Goal: Task Accomplishment & Management: Manage account settings

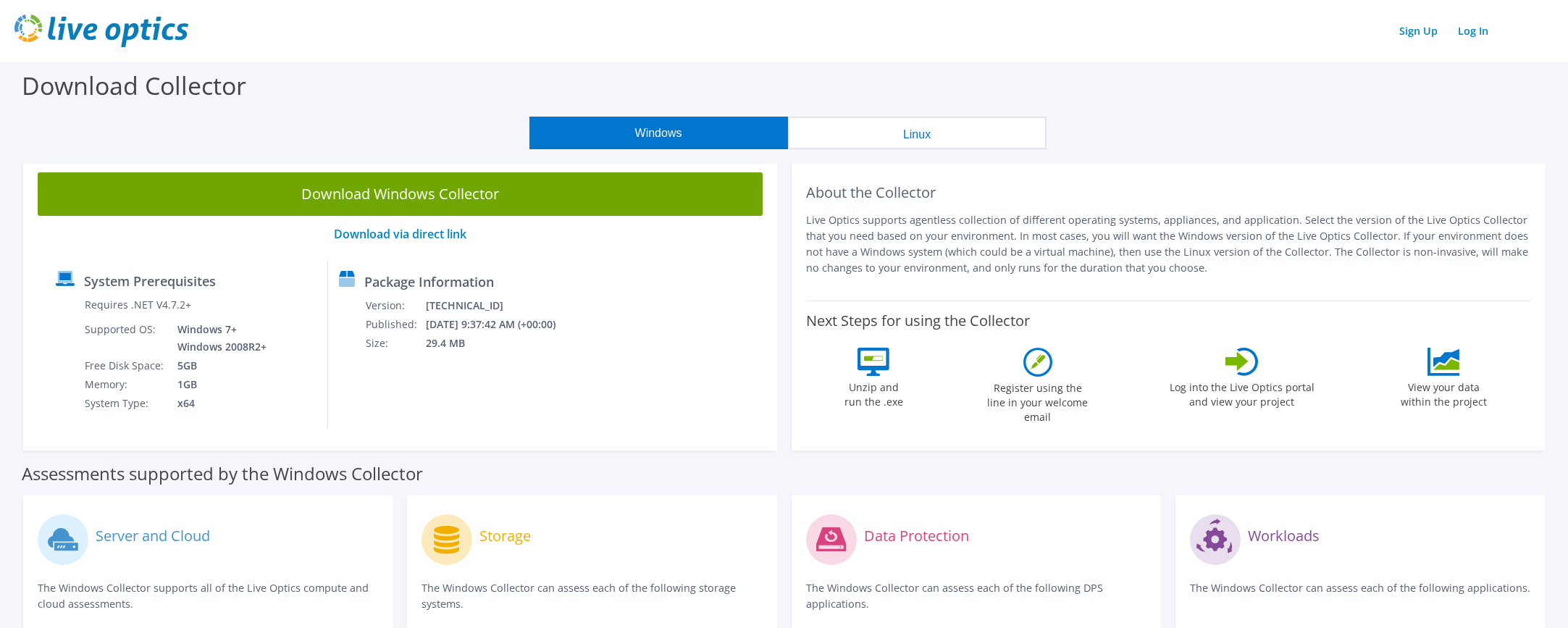
click at [1243, 380] on label "Log into the Live Optics portal and view your project" at bounding box center [1241, 392] width 146 height 33
click at [1476, 32] on link "Log In" at bounding box center [1473, 30] width 45 height 21
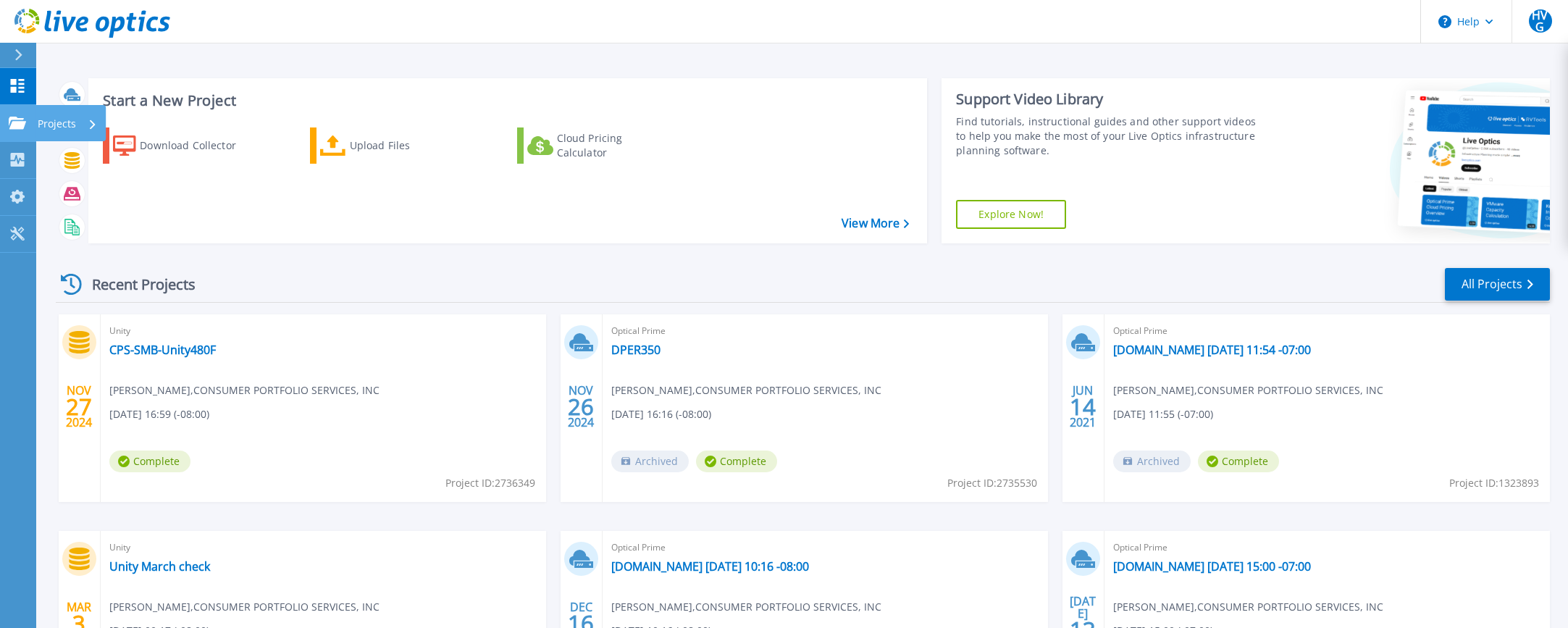
click at [12, 123] on icon at bounding box center [17, 122] width 17 height 12
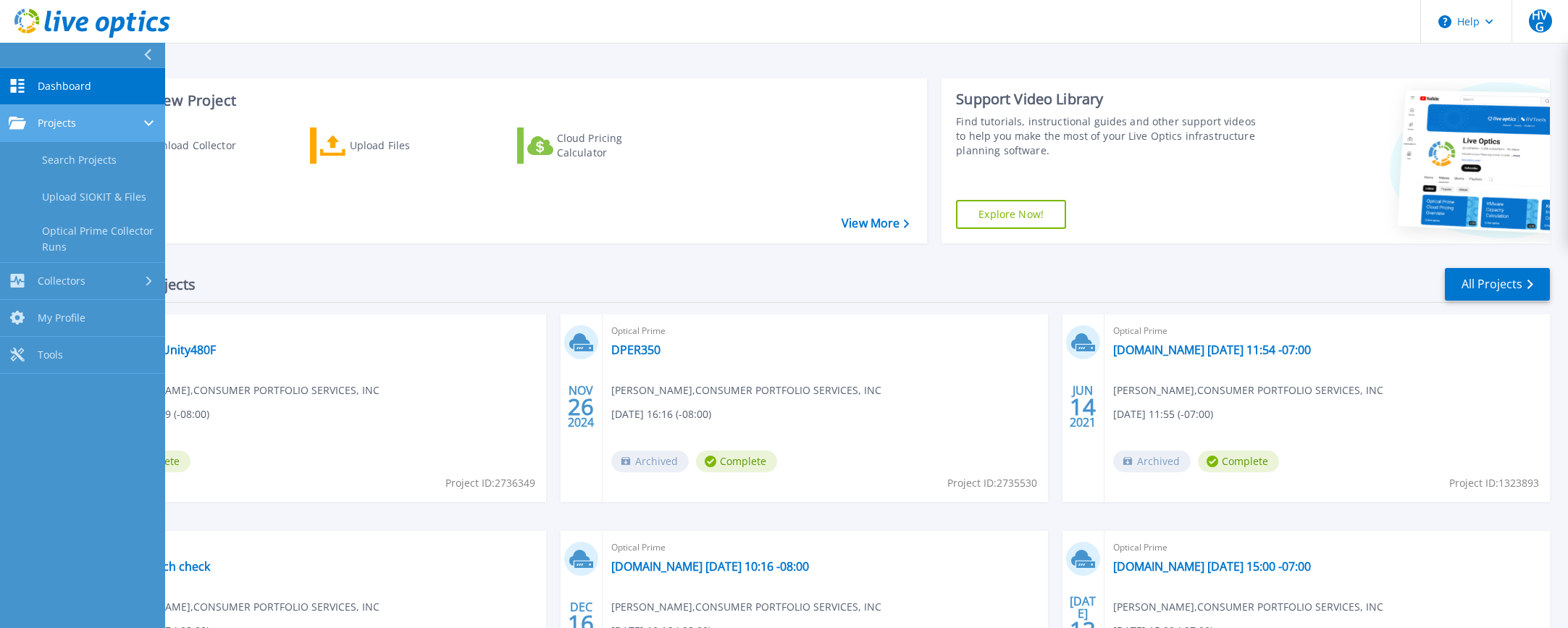
click at [81, 124] on div "Projects" at bounding box center [82, 123] width 148 height 13
click at [81, 152] on link "Search Projects" at bounding box center [83, 161] width 165 height 37
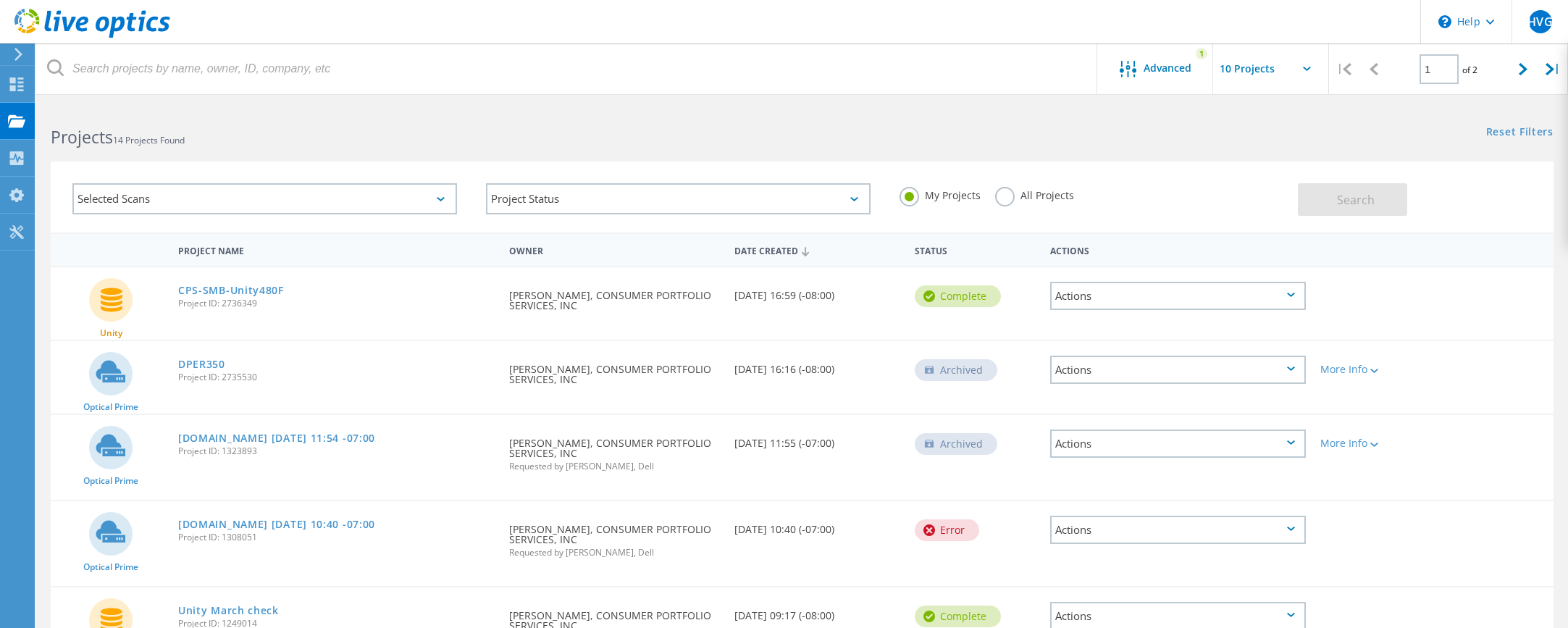
click at [781, 252] on div "Date Created" at bounding box center [817, 250] width 180 height 28
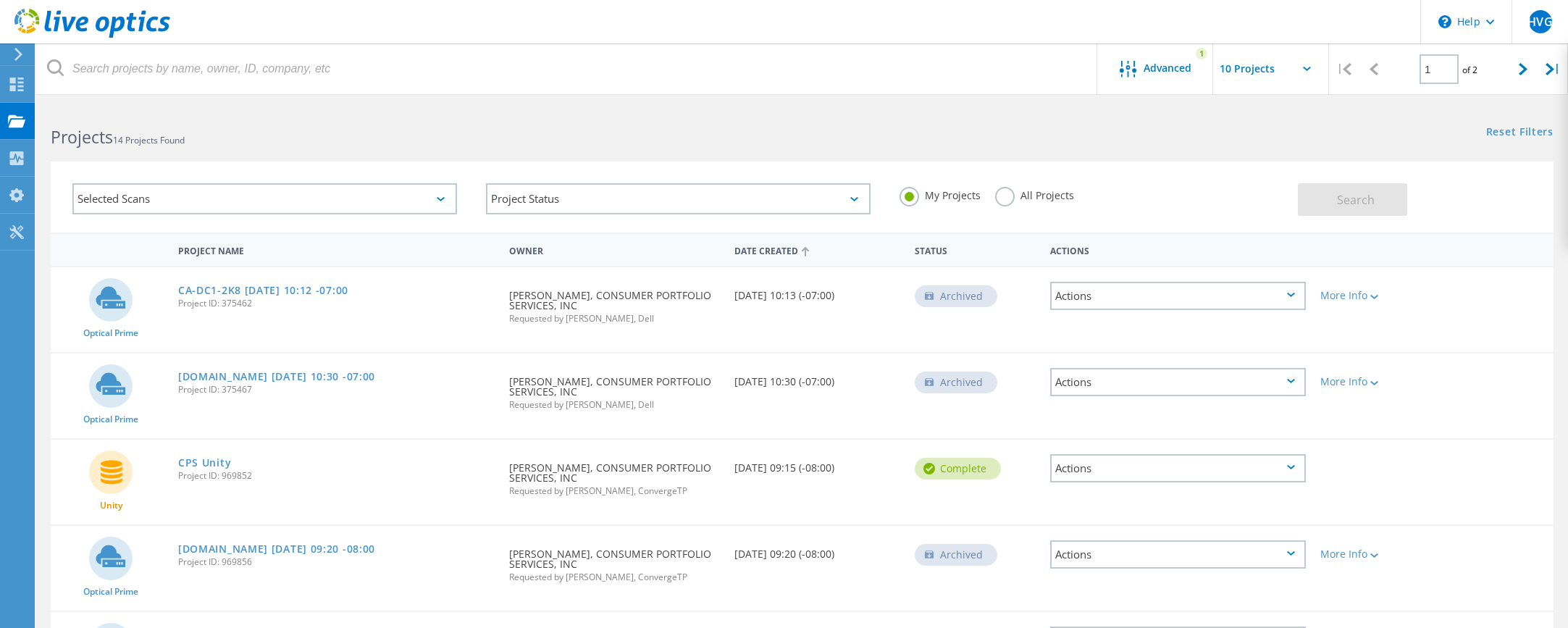
click at [781, 252] on div "Date Created" at bounding box center [817, 250] width 180 height 28
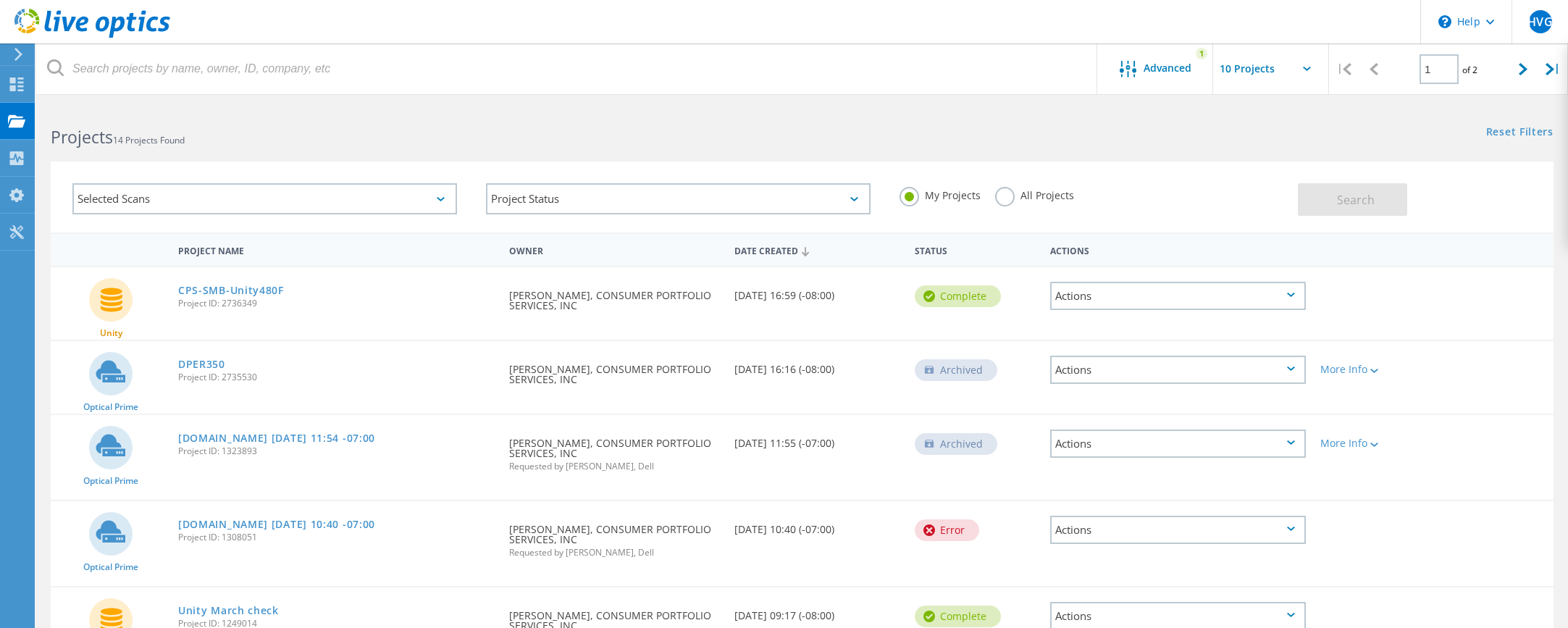
click at [441, 201] on icon at bounding box center [441, 199] width 8 height 5
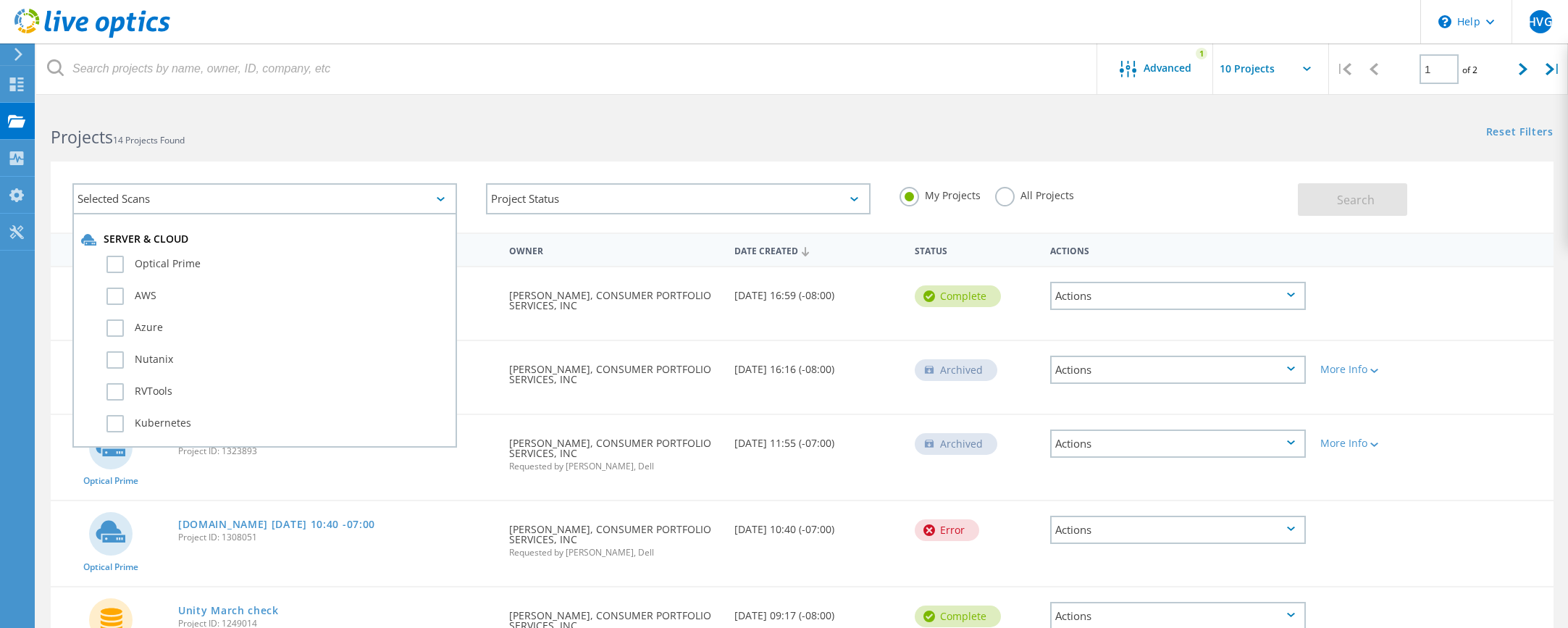
click at [441, 201] on icon at bounding box center [441, 199] width 8 height 5
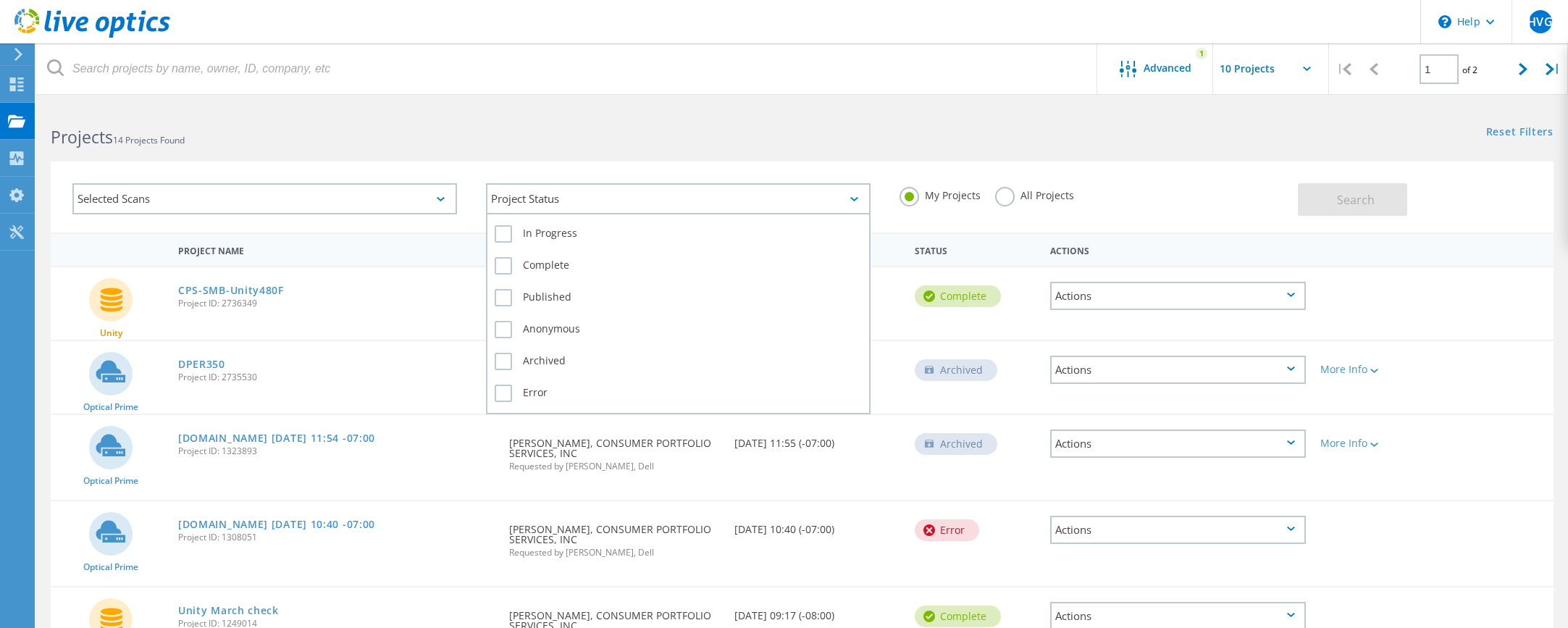
click at [846, 203] on div "Project Status" at bounding box center [678, 199] width 385 height 31
click at [505, 237] on label "In Progress" at bounding box center [678, 233] width 367 height 17
click at [0, 0] on input "In Progress" at bounding box center [0, 0] width 0 height 0
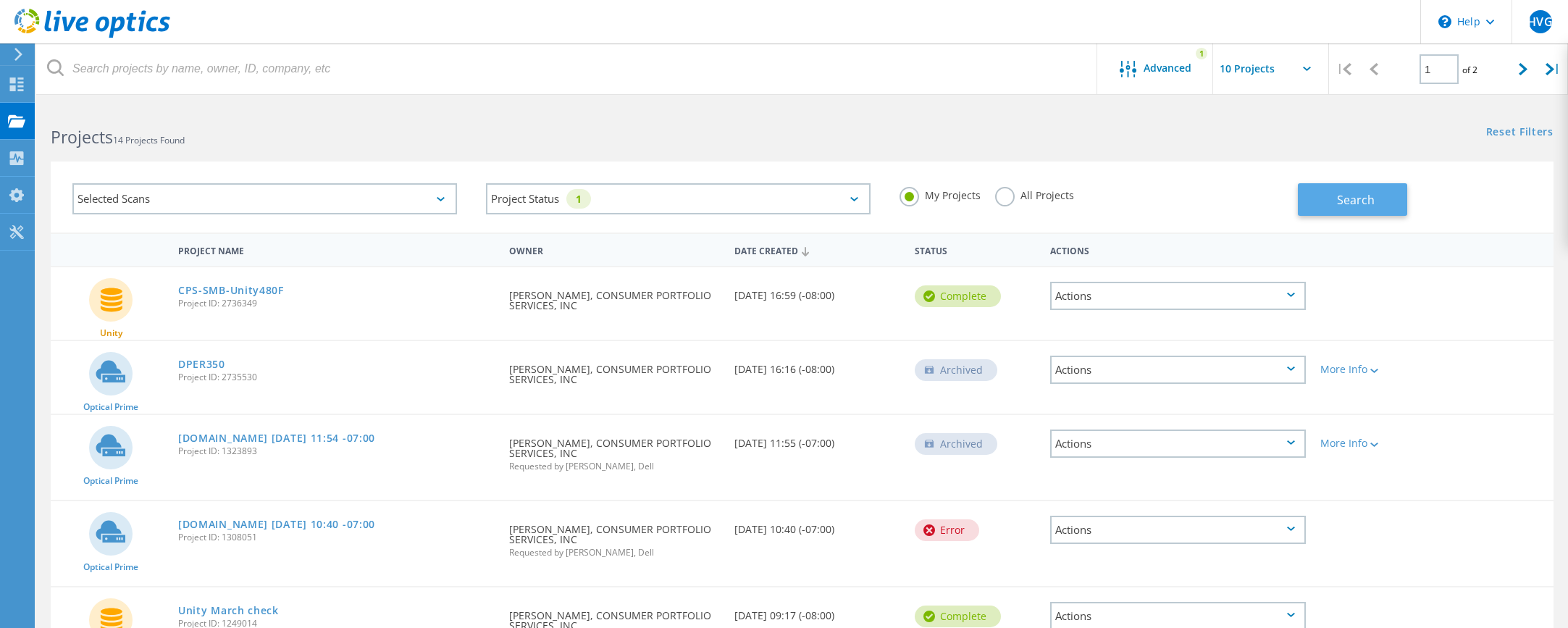
click at [1339, 202] on span "Search" at bounding box center [1355, 199] width 38 height 16
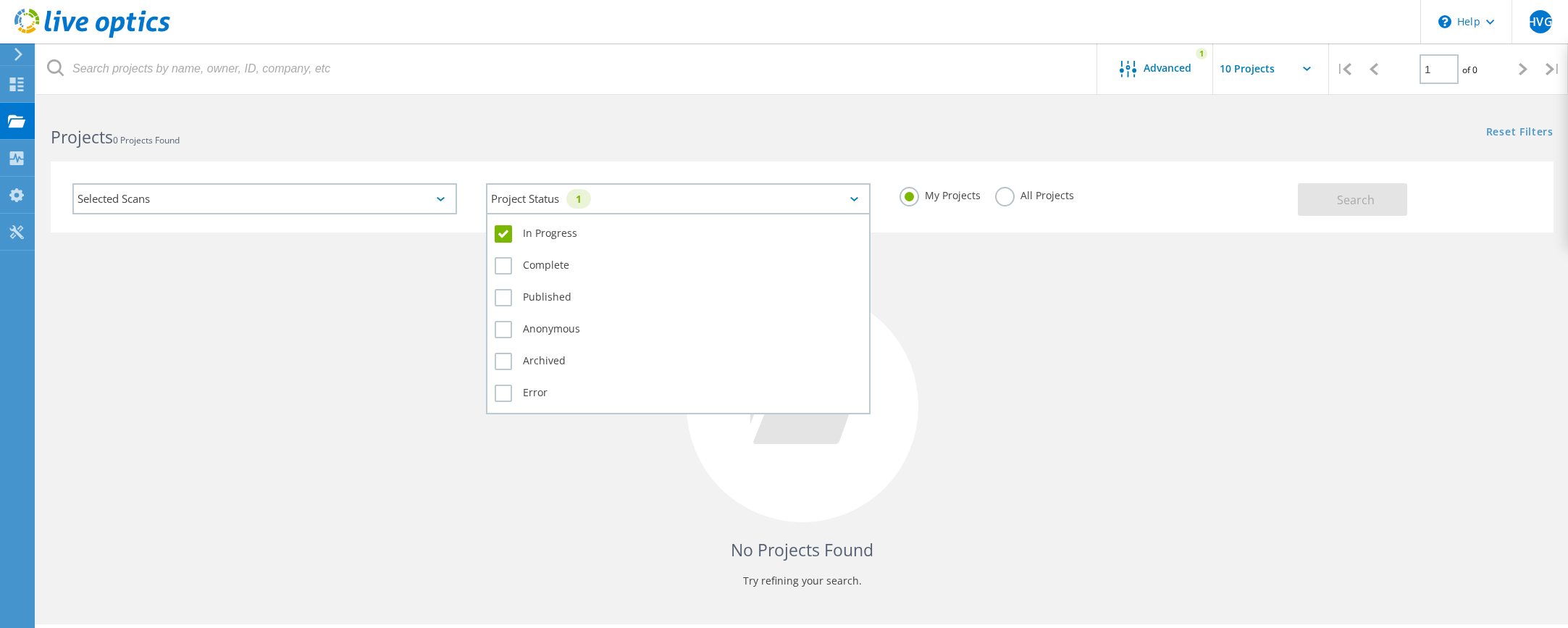
click at [854, 195] on div "Project Status 1" at bounding box center [678, 199] width 385 height 31
click at [499, 235] on label "In Progress" at bounding box center [678, 233] width 367 height 17
click at [0, 0] on input "In Progress" at bounding box center [0, 0] width 0 height 0
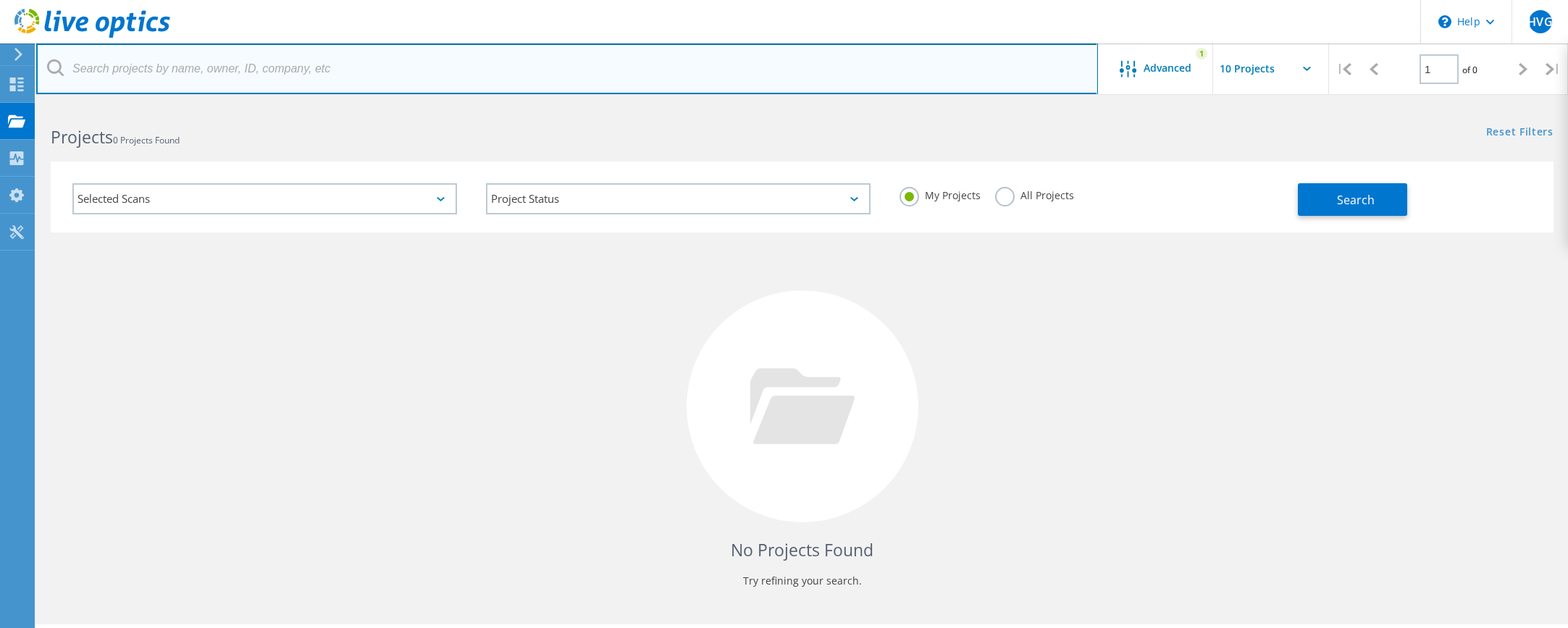
click at [584, 89] on input "text" at bounding box center [566, 68] width 1062 height 50
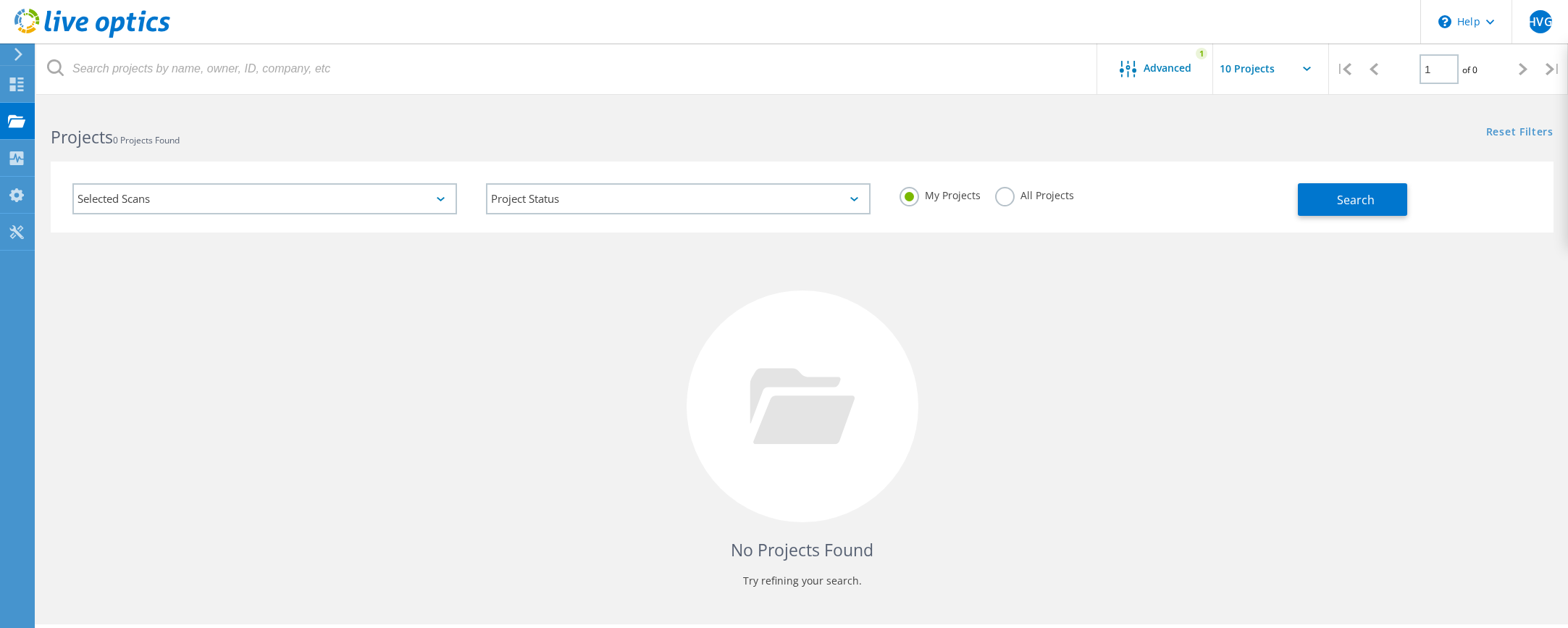
click at [1001, 196] on label "All Projects" at bounding box center [1035, 194] width 79 height 14
click at [0, 0] on input "All Projects" at bounding box center [0, 0] width 0 height 0
click at [1376, 185] on button "Search" at bounding box center [1352, 200] width 109 height 33
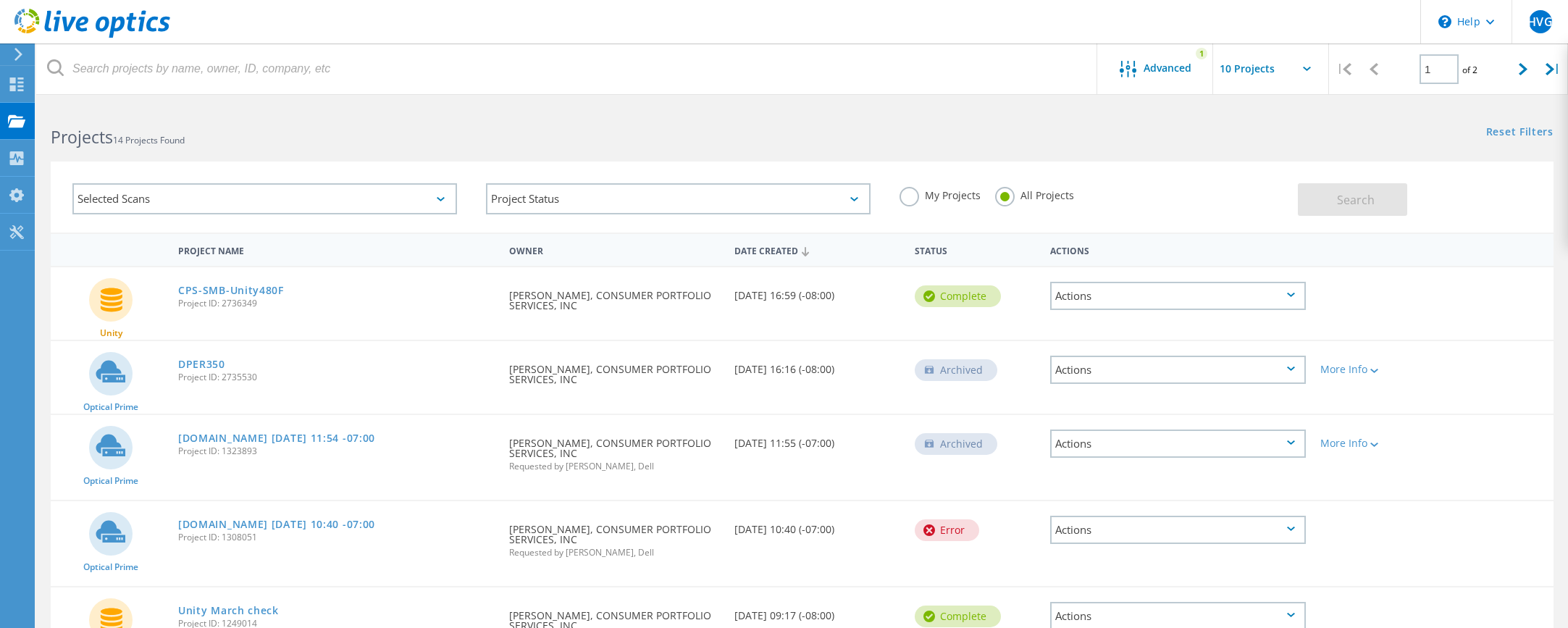
click at [774, 264] on div "Date Created" at bounding box center [817, 250] width 180 height 28
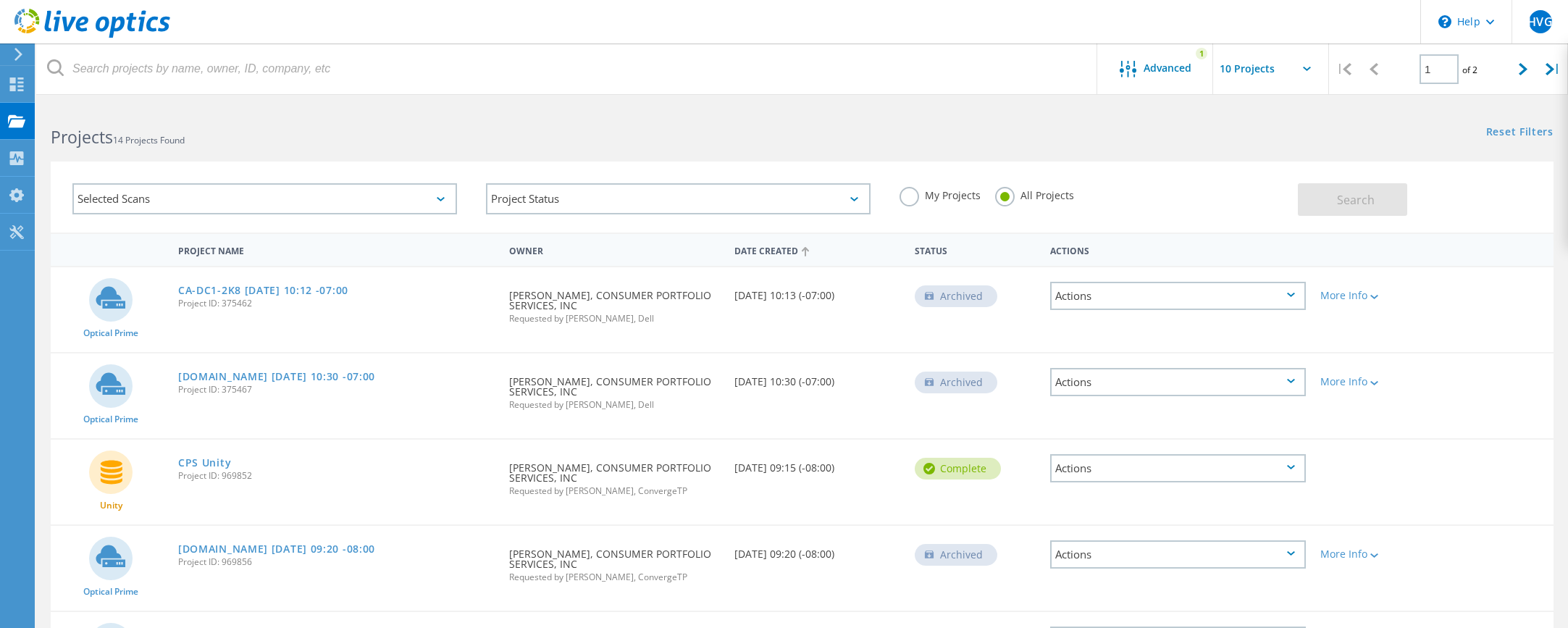
click at [774, 253] on div "Date Created" at bounding box center [817, 250] width 180 height 28
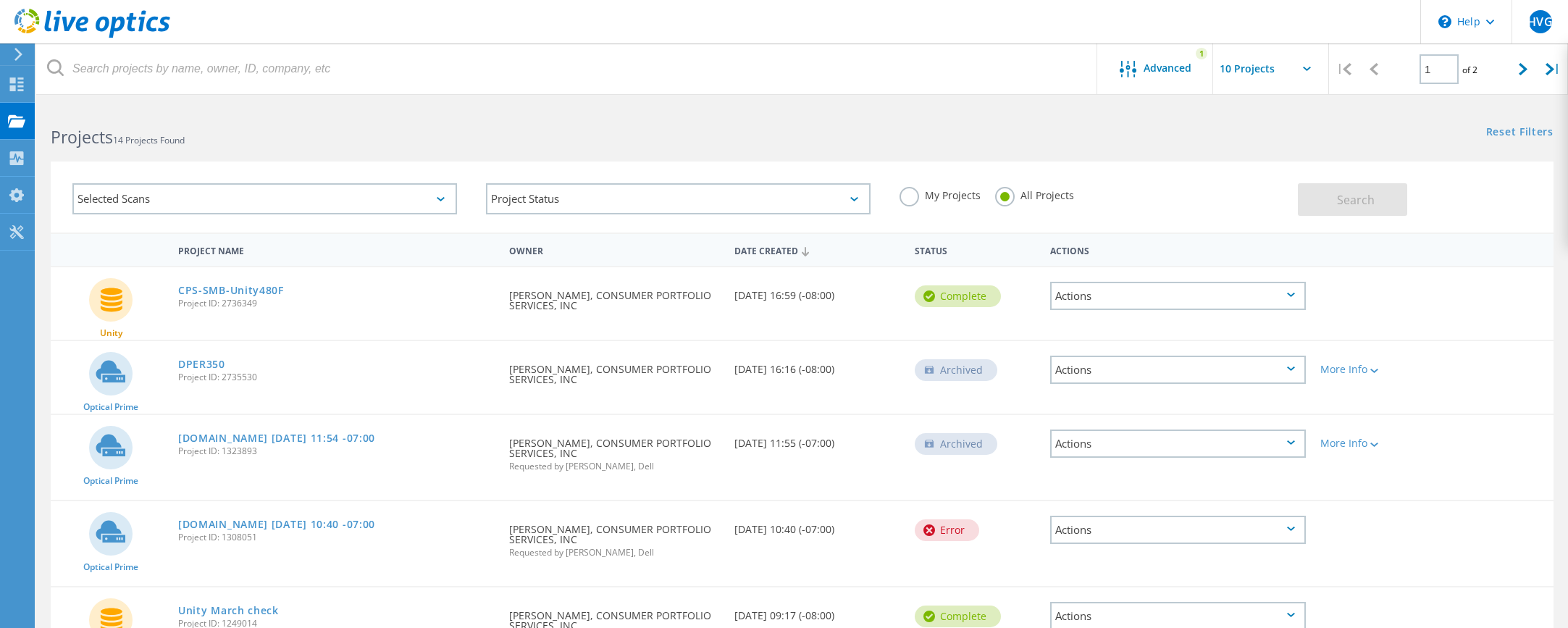
click at [774, 253] on div "Date Created" at bounding box center [817, 250] width 180 height 28
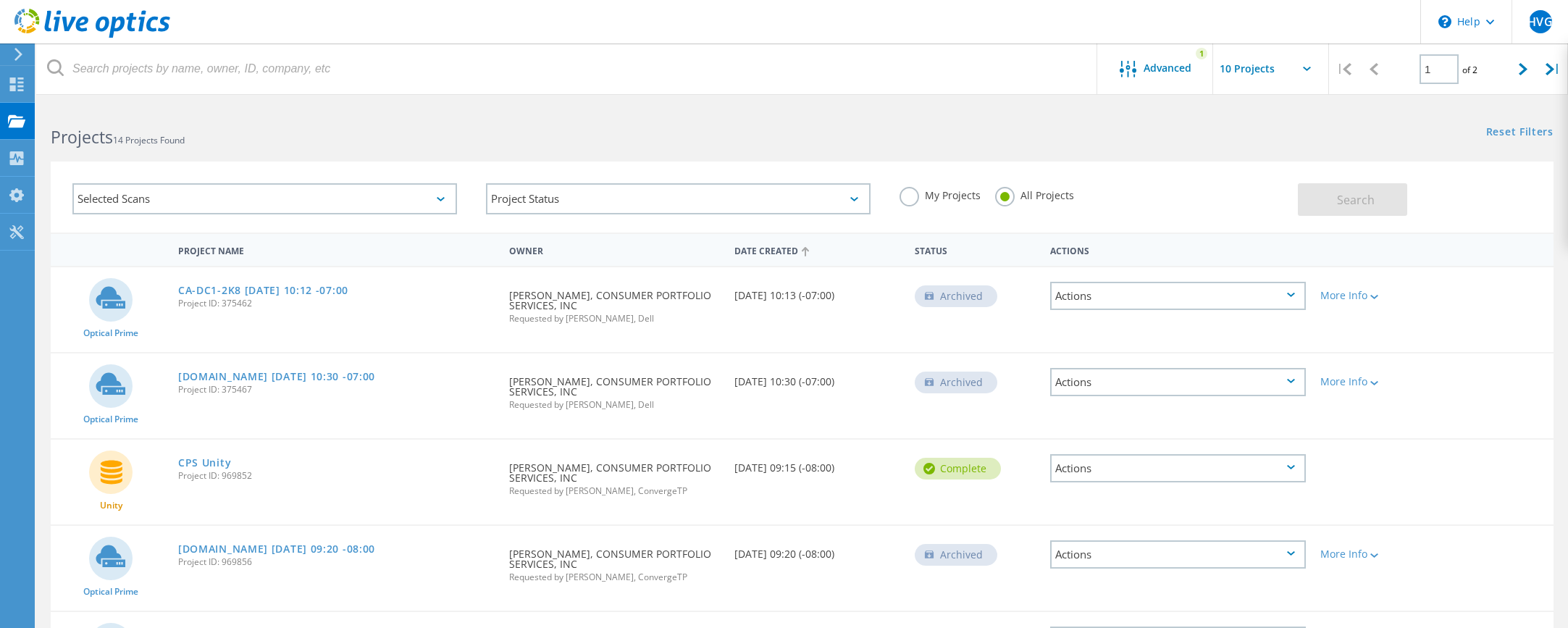
click at [774, 253] on div "Date Created" at bounding box center [817, 250] width 180 height 28
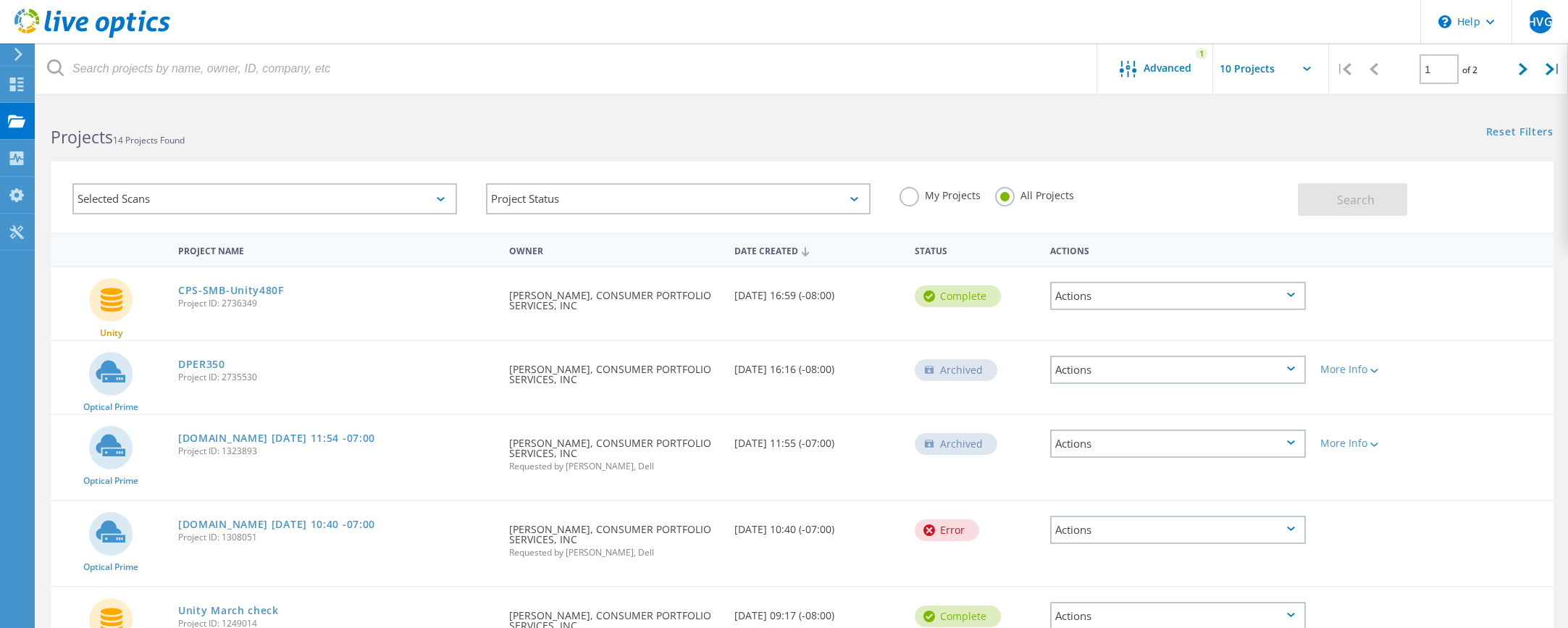
click at [438, 203] on div "Selected Scans" at bounding box center [264, 199] width 385 height 31
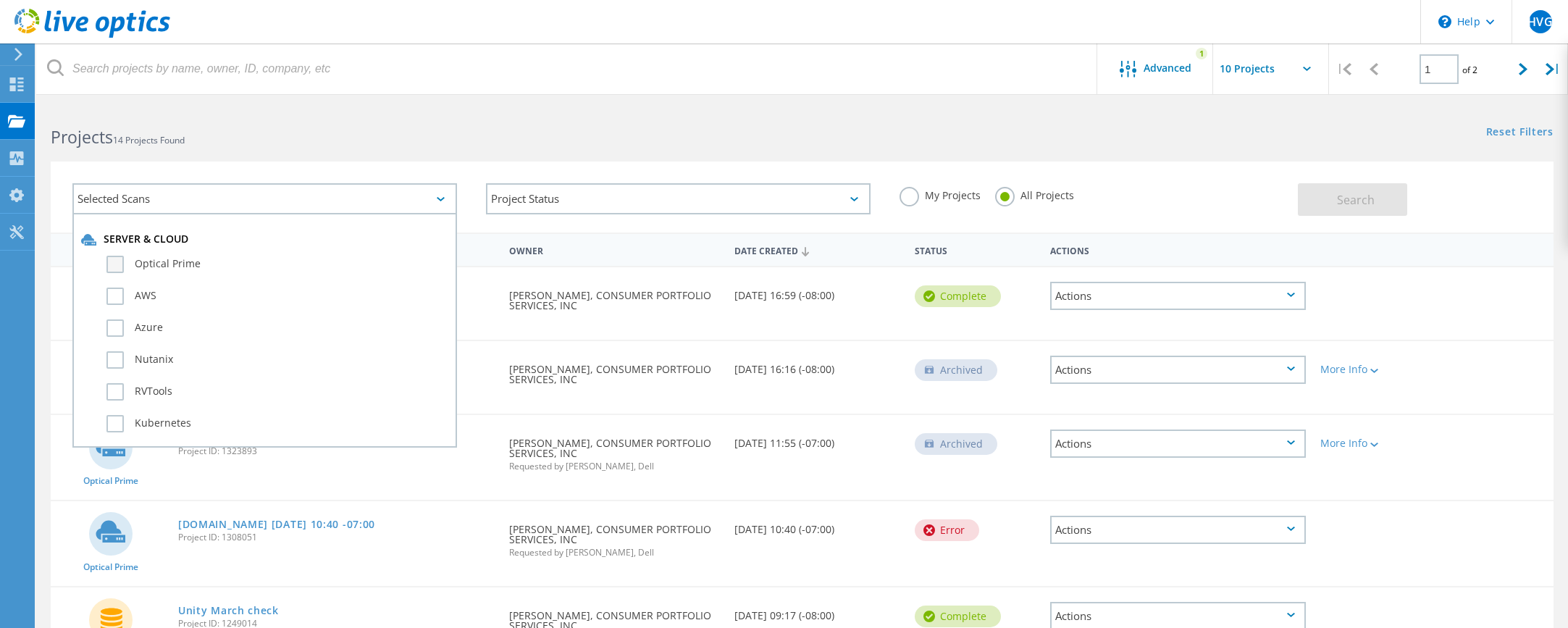
click at [115, 265] on label "Optical Prime" at bounding box center [277, 264] width 342 height 17
click at [0, 0] on input "Optical Prime" at bounding box center [0, 0] width 0 height 0
click at [418, 95] on div at bounding box center [784, 97] width 1568 height 4
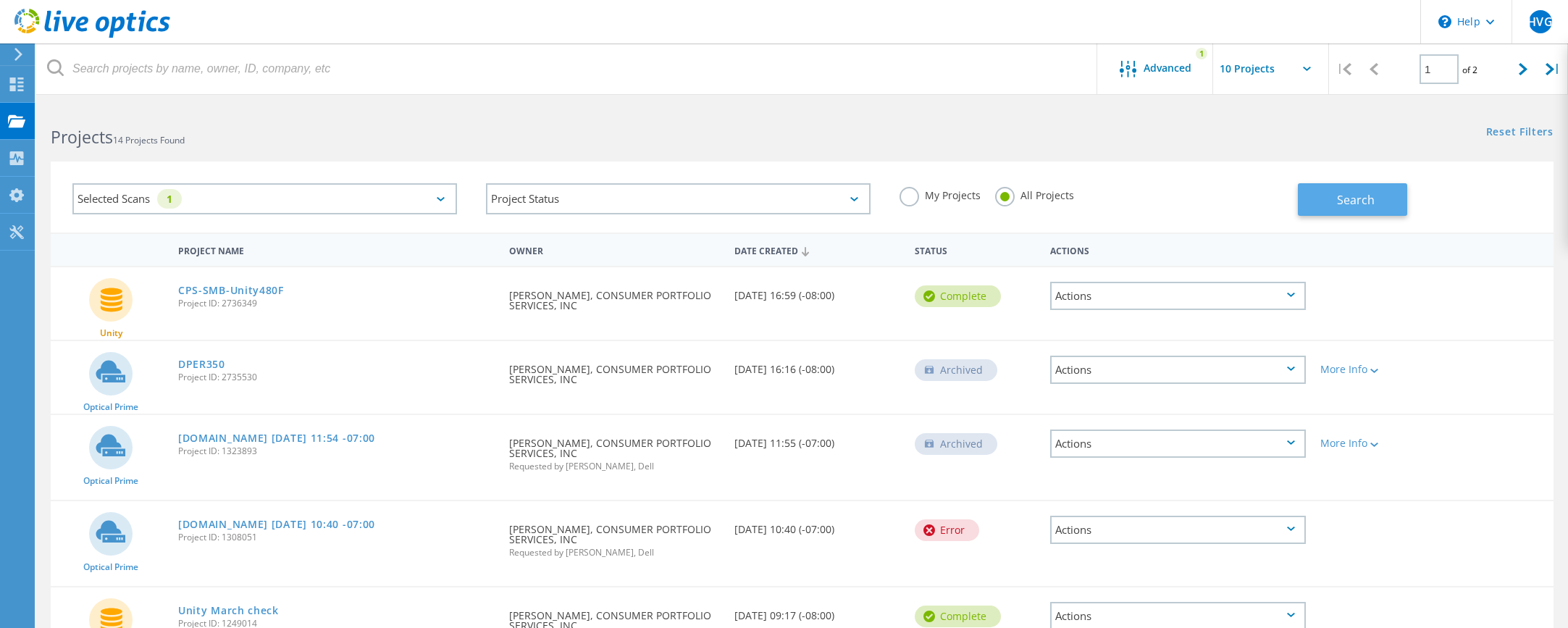
click at [1339, 194] on span "Search" at bounding box center [1355, 199] width 38 height 16
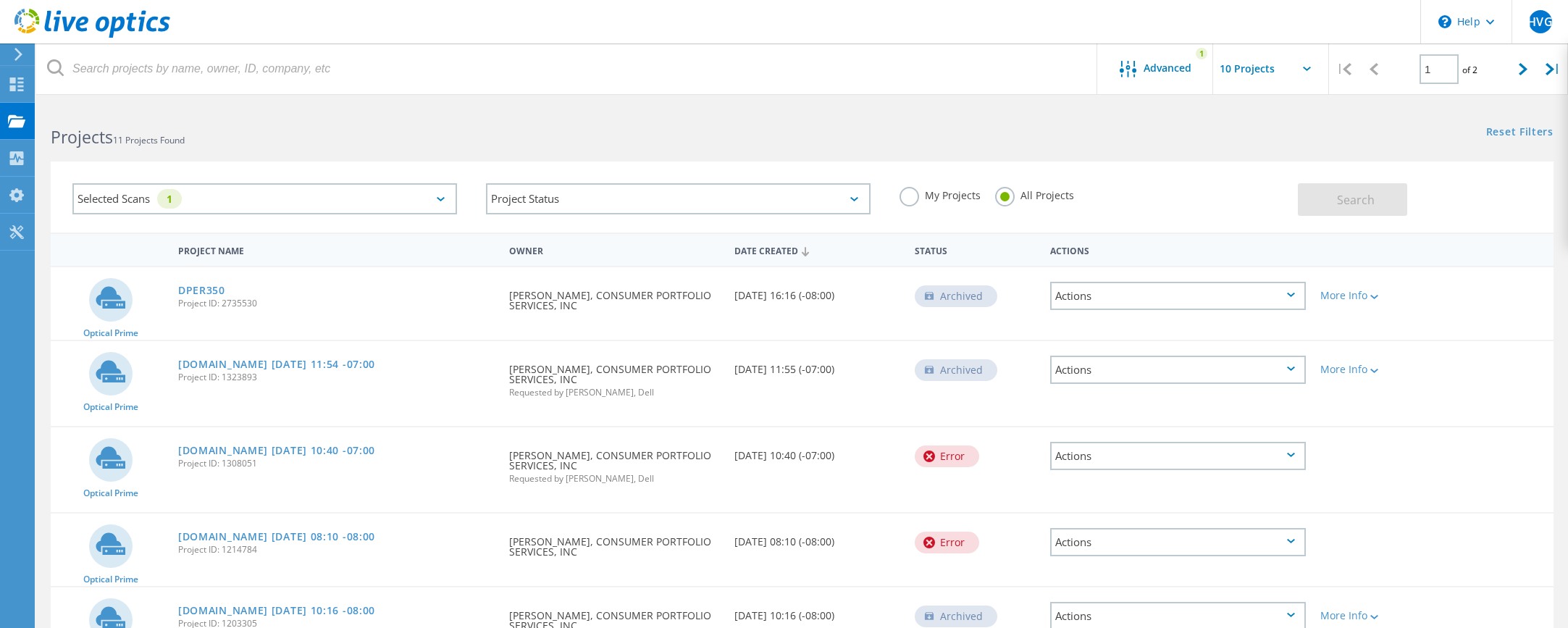
click at [783, 249] on div "Date Created" at bounding box center [817, 250] width 180 height 28
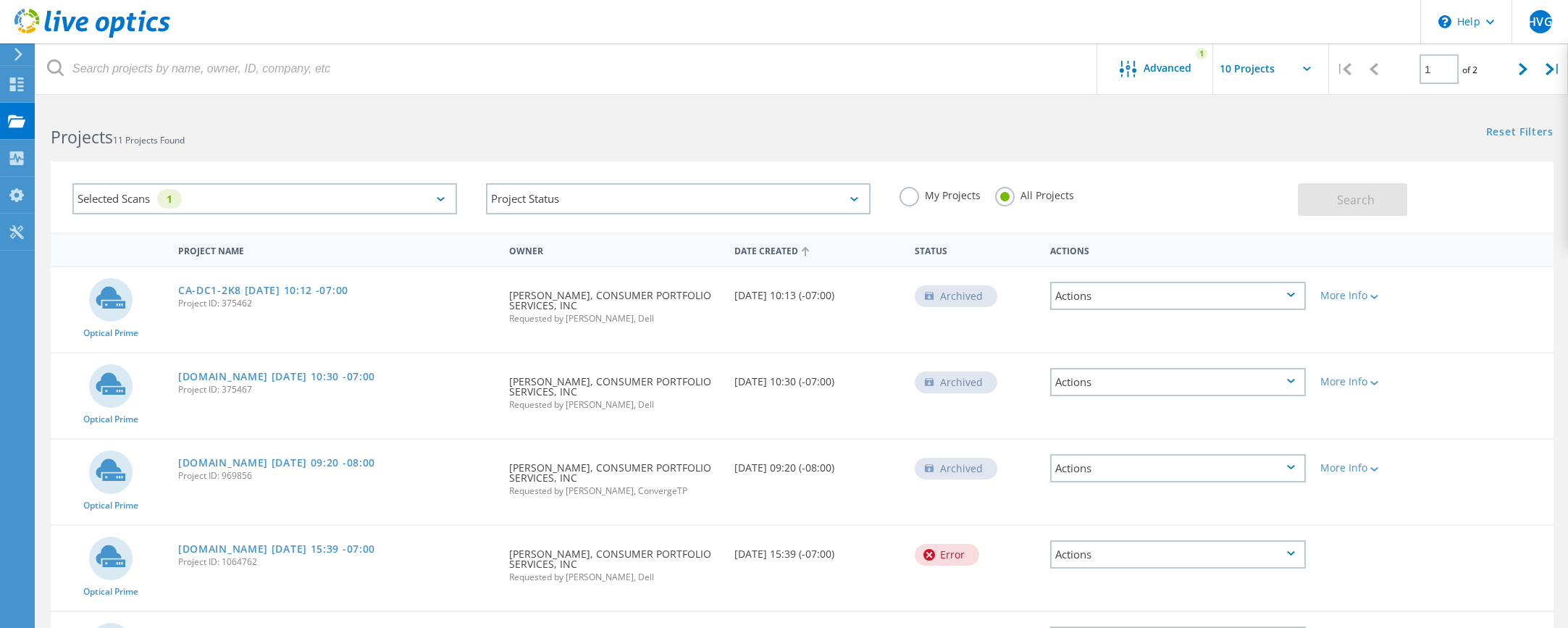
click at [783, 249] on div "Date Created" at bounding box center [817, 250] width 180 height 28
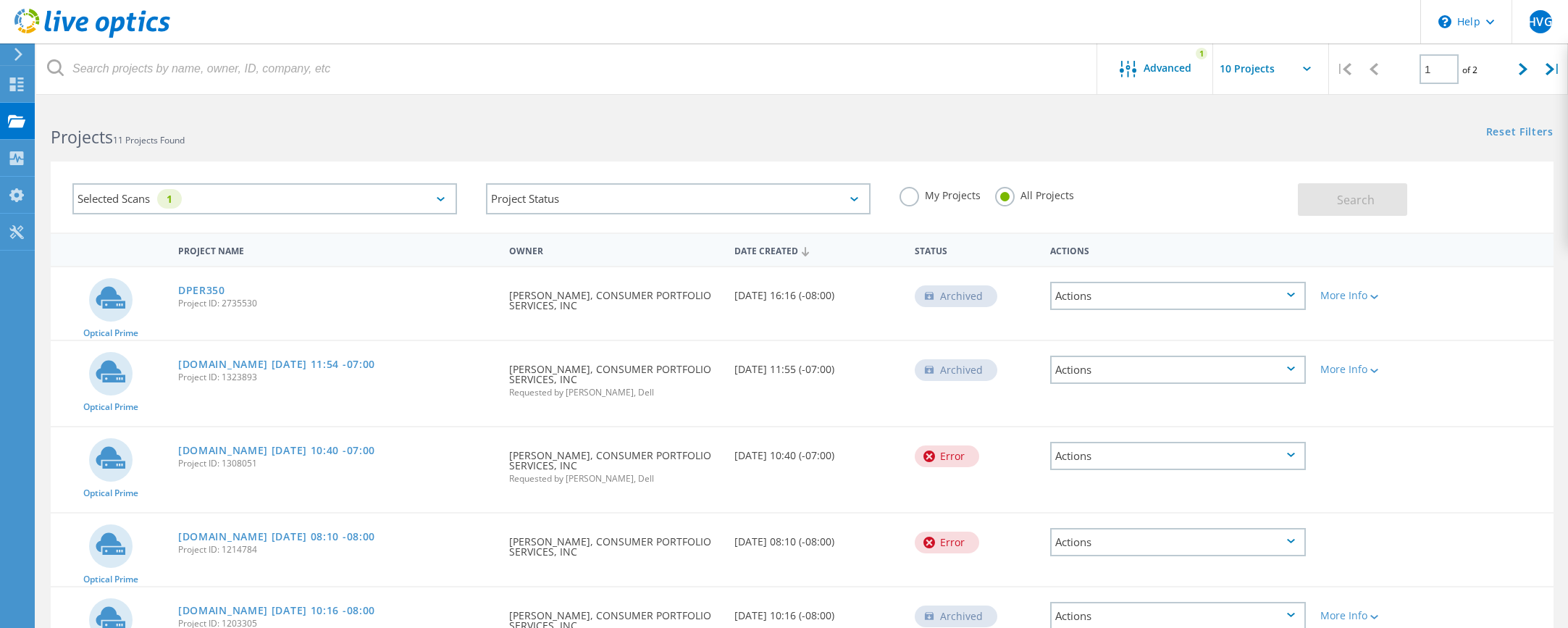
click at [441, 197] on icon at bounding box center [441, 199] width 8 height 5
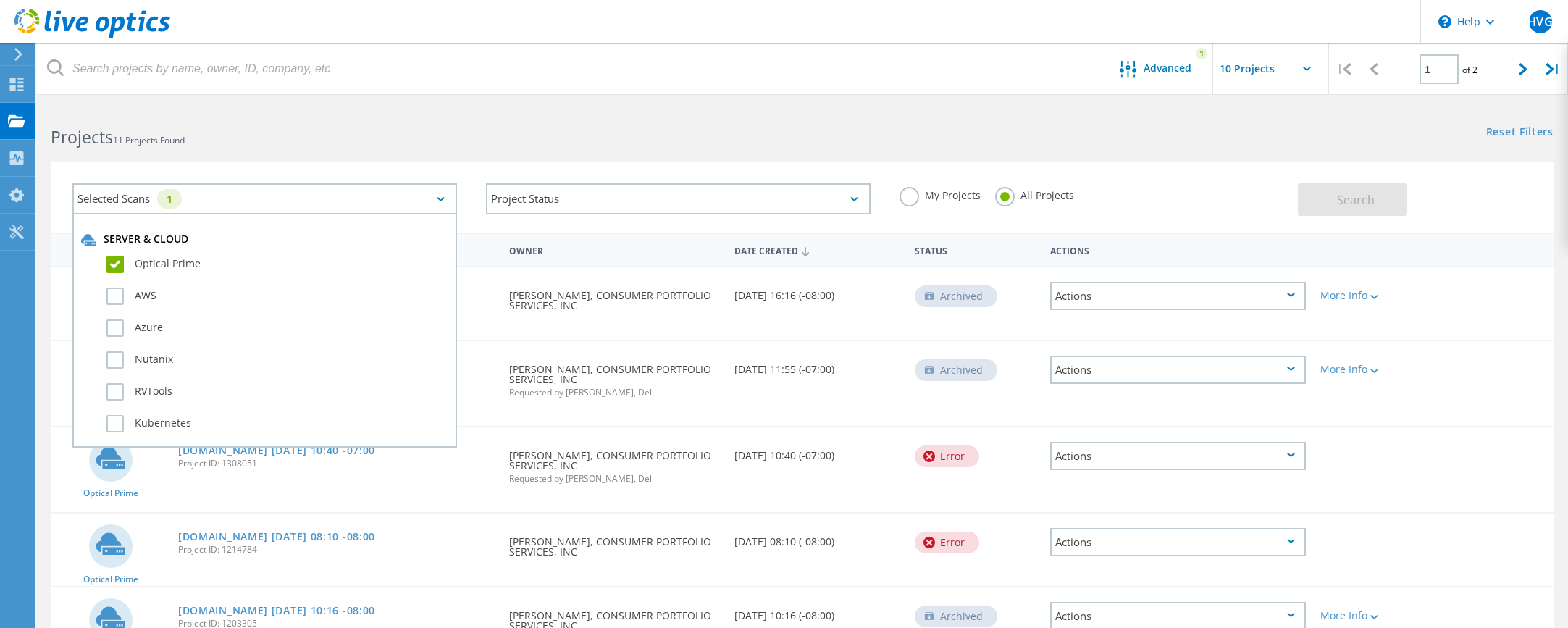
click at [118, 256] on label "Optical Prime" at bounding box center [277, 264] width 342 height 17
click at [0, 0] on input "Optical Prime" at bounding box center [0, 0] width 0 height 0
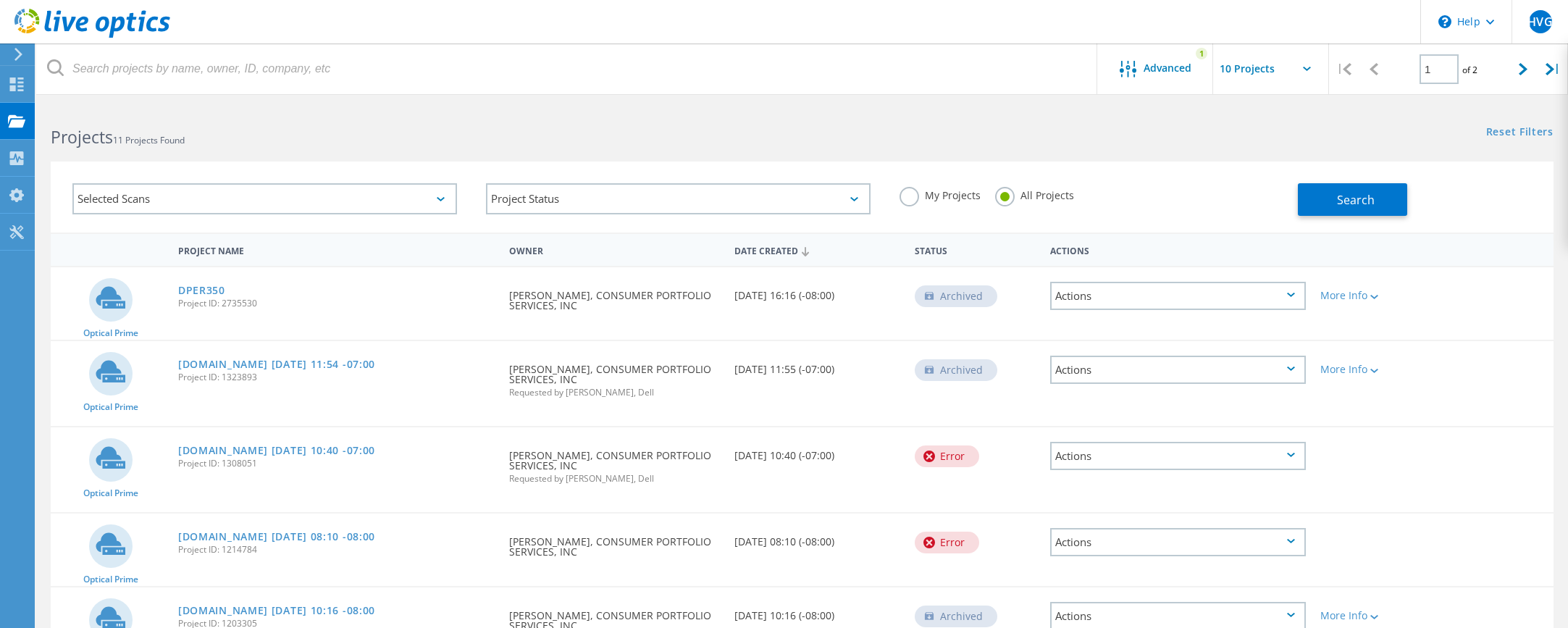
click at [383, 122] on div "Projects 11 Projects Found" at bounding box center [419, 124] width 766 height 39
click at [1394, 202] on button "Search" at bounding box center [1352, 200] width 109 height 33
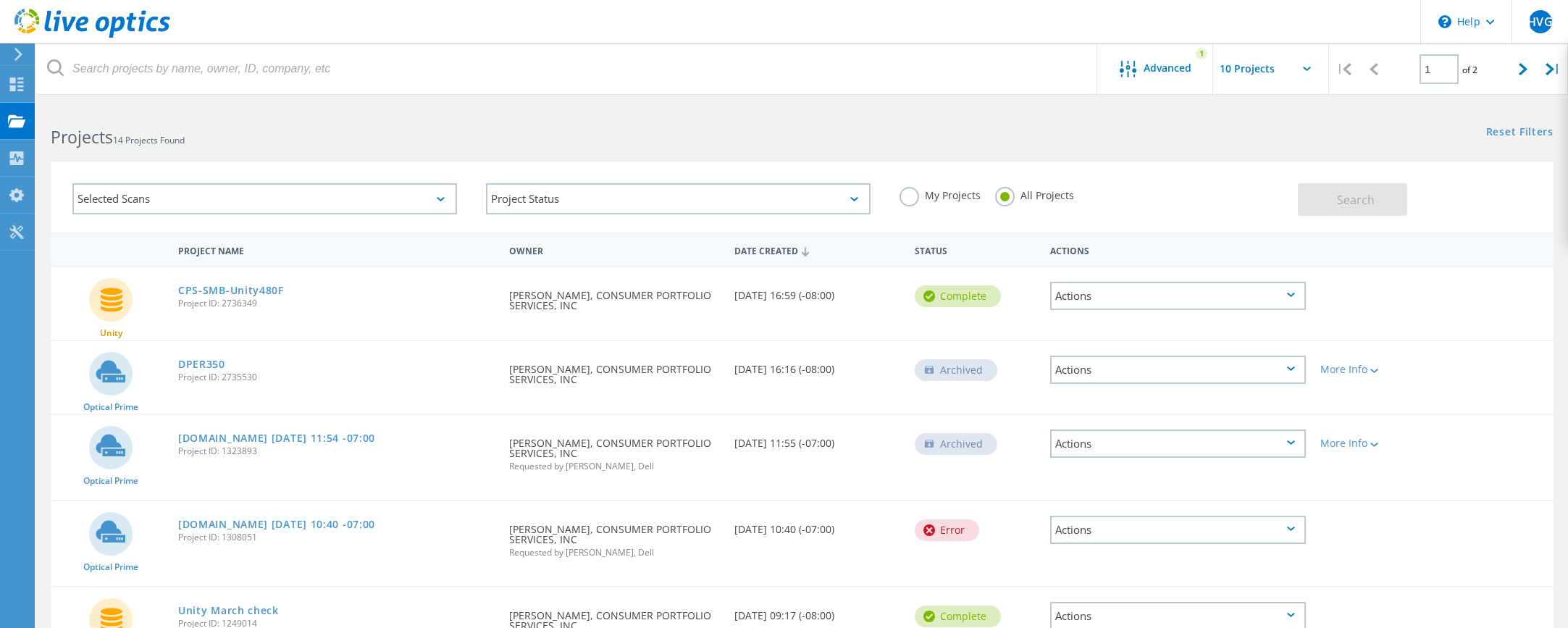
click at [770, 252] on div "Date Created" at bounding box center [817, 250] width 180 height 28
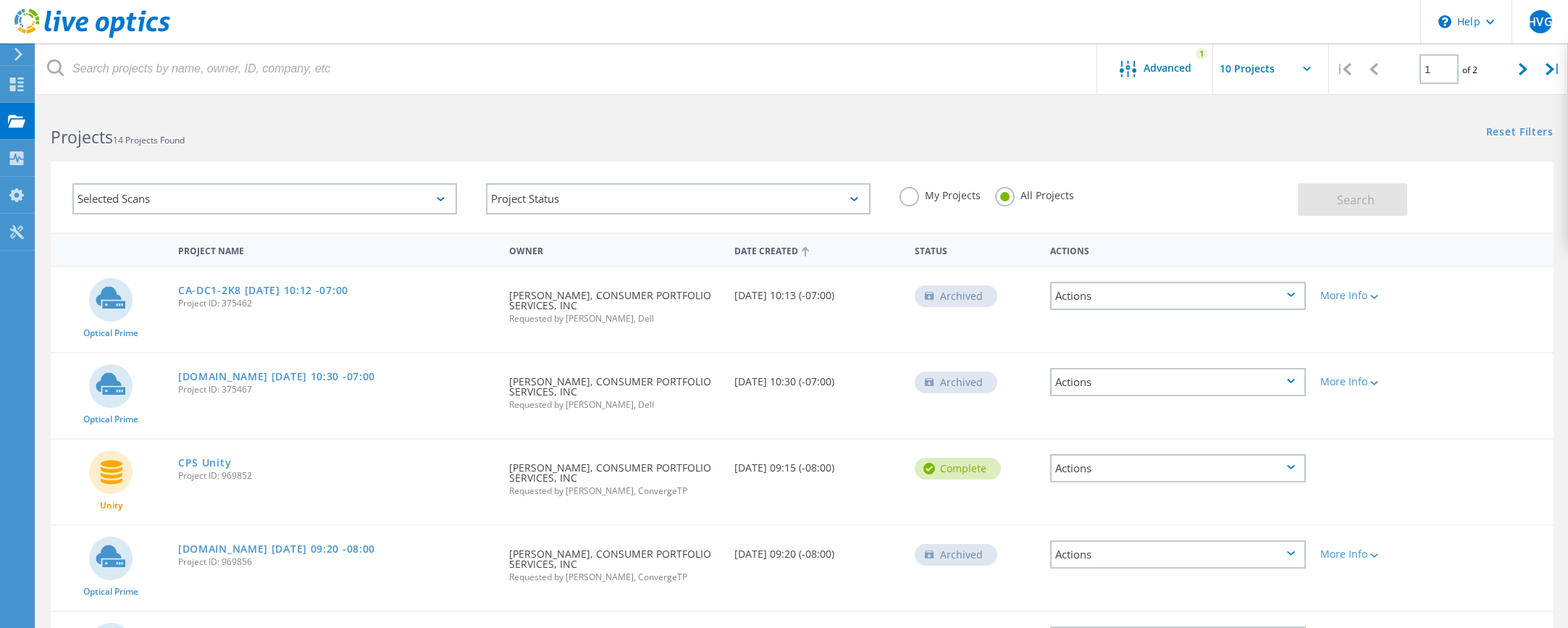
click at [770, 252] on div "Date Created" at bounding box center [817, 250] width 180 height 28
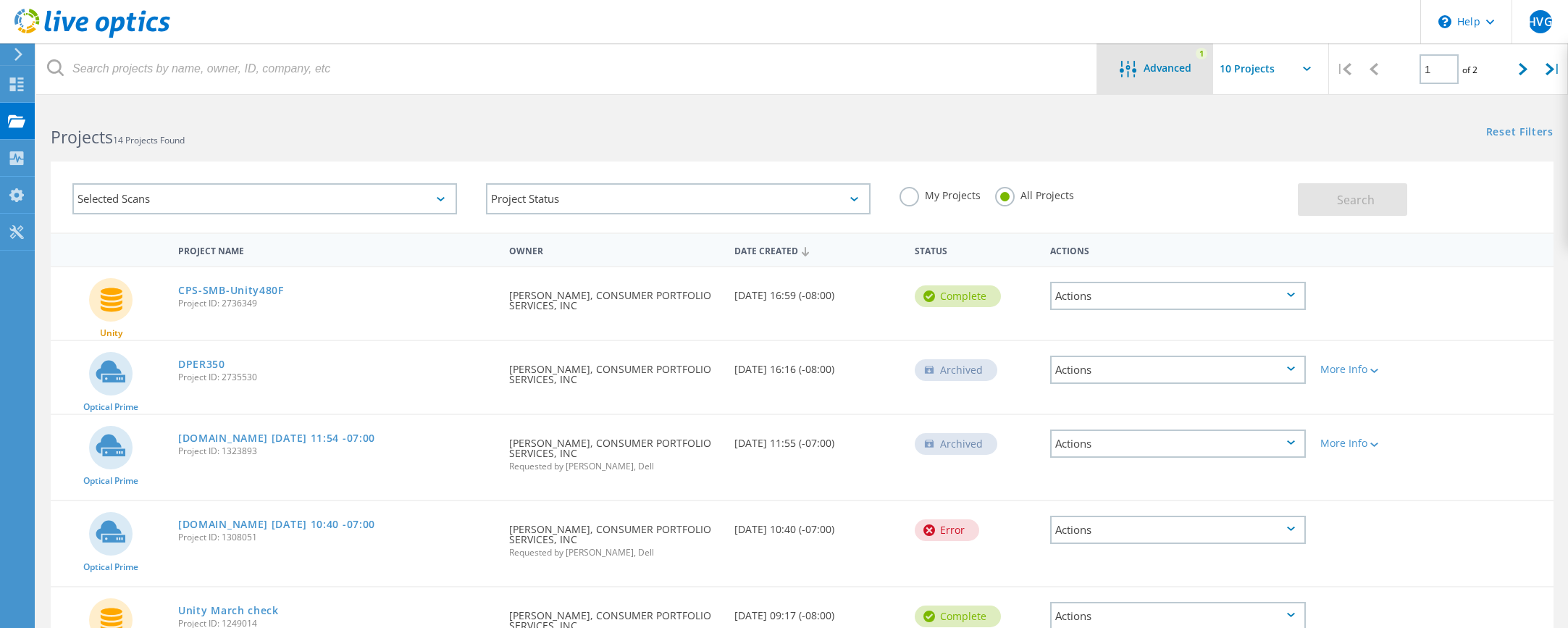
click at [1197, 53] on div "1" at bounding box center [1202, 53] width 12 height 12
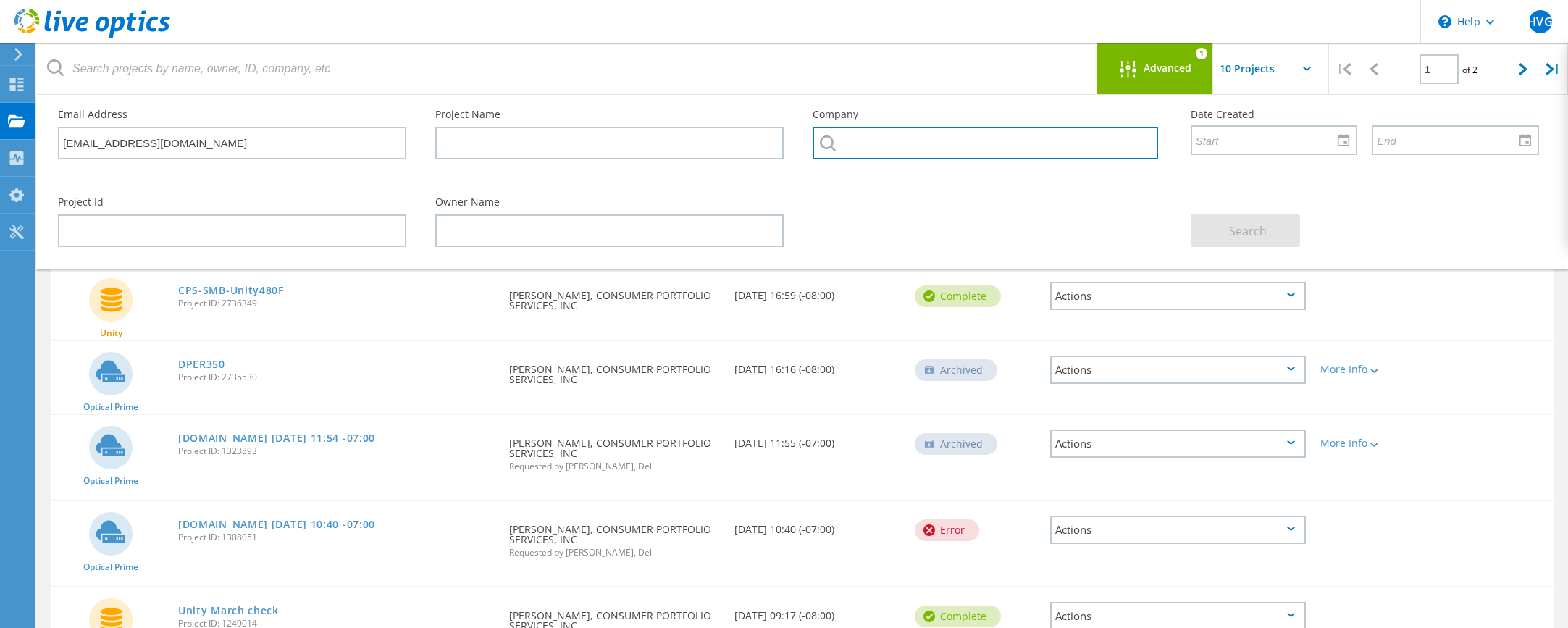
click at [868, 142] on input "text" at bounding box center [985, 143] width 345 height 33
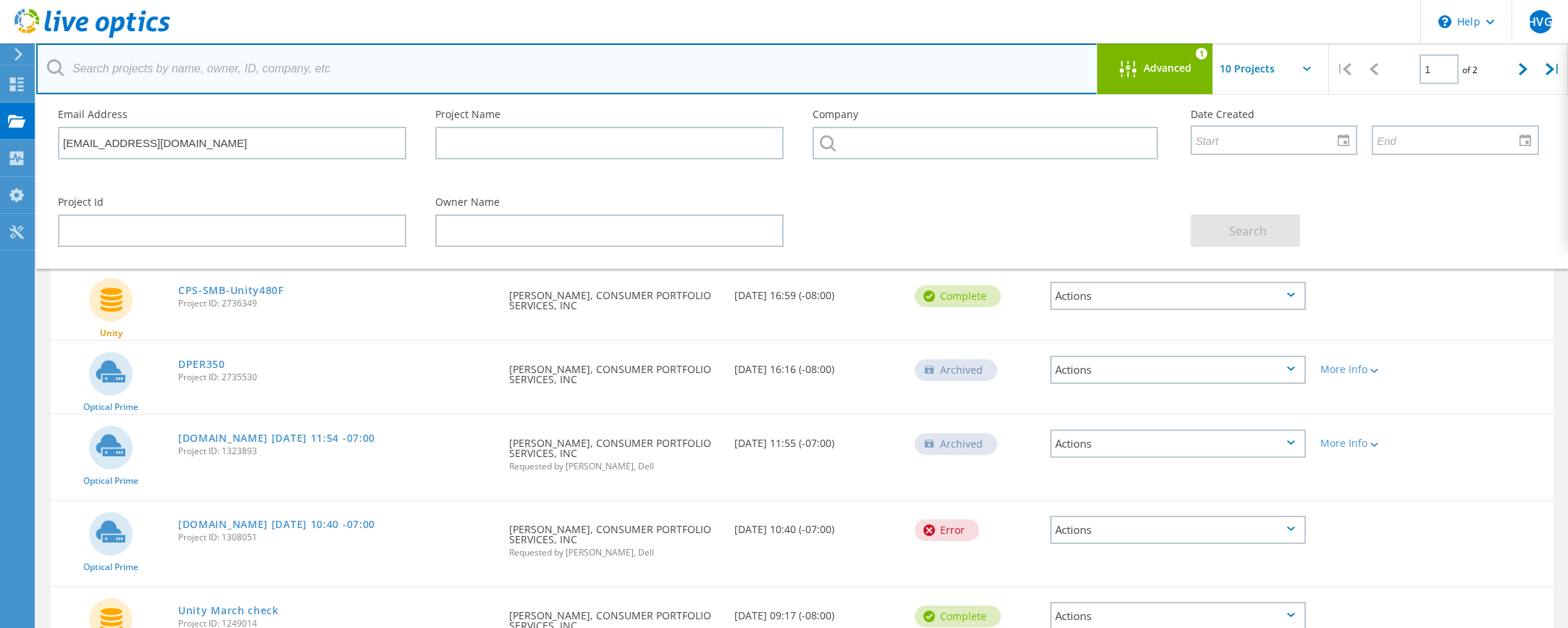
click at [872, 71] on input "text" at bounding box center [566, 68] width 1062 height 50
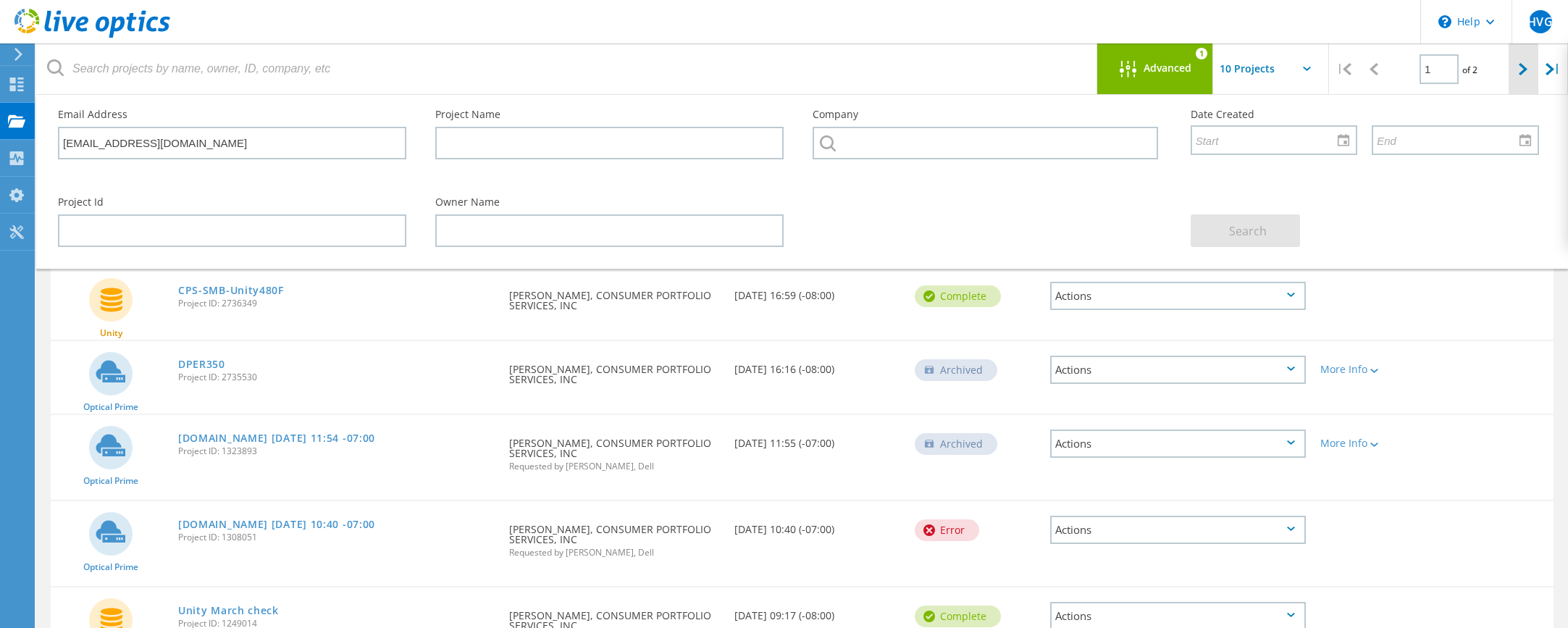
click at [1523, 65] on icon at bounding box center [1522, 69] width 8 height 12
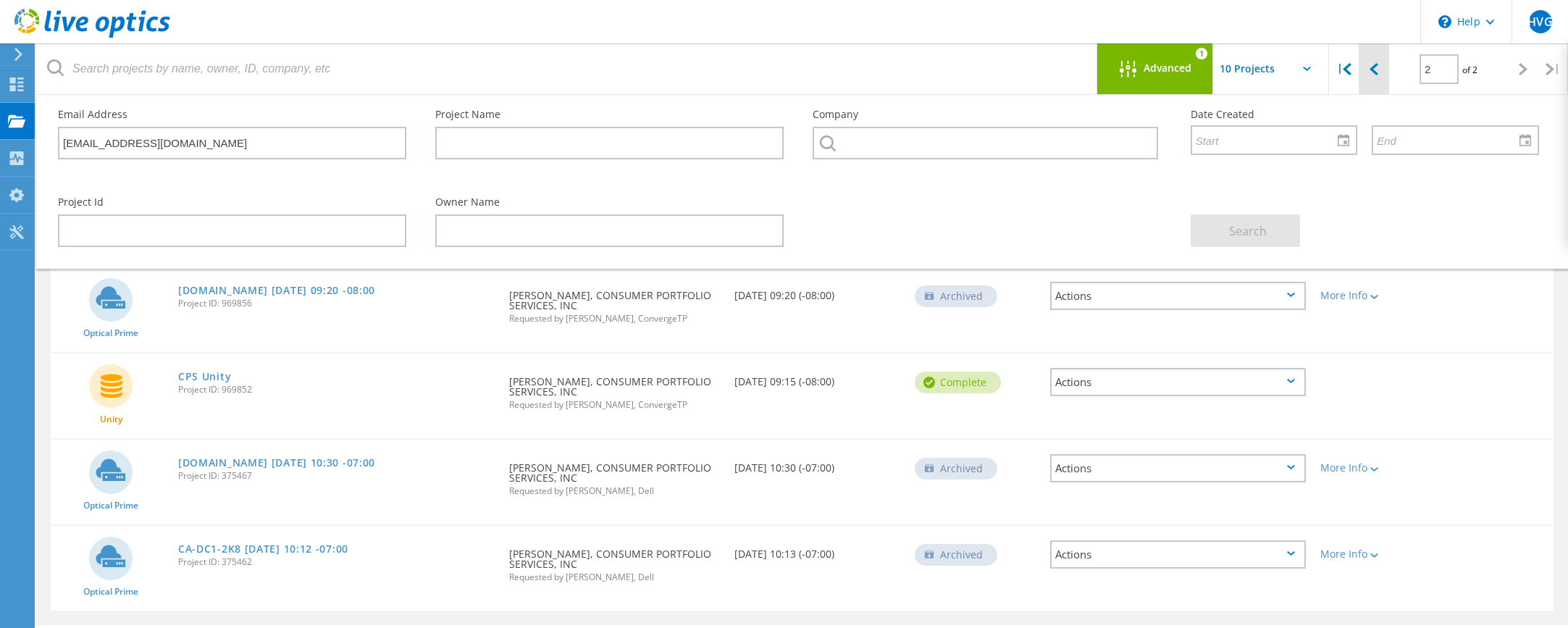
click at [1375, 67] on icon at bounding box center [1373, 69] width 8 height 12
type input "1"
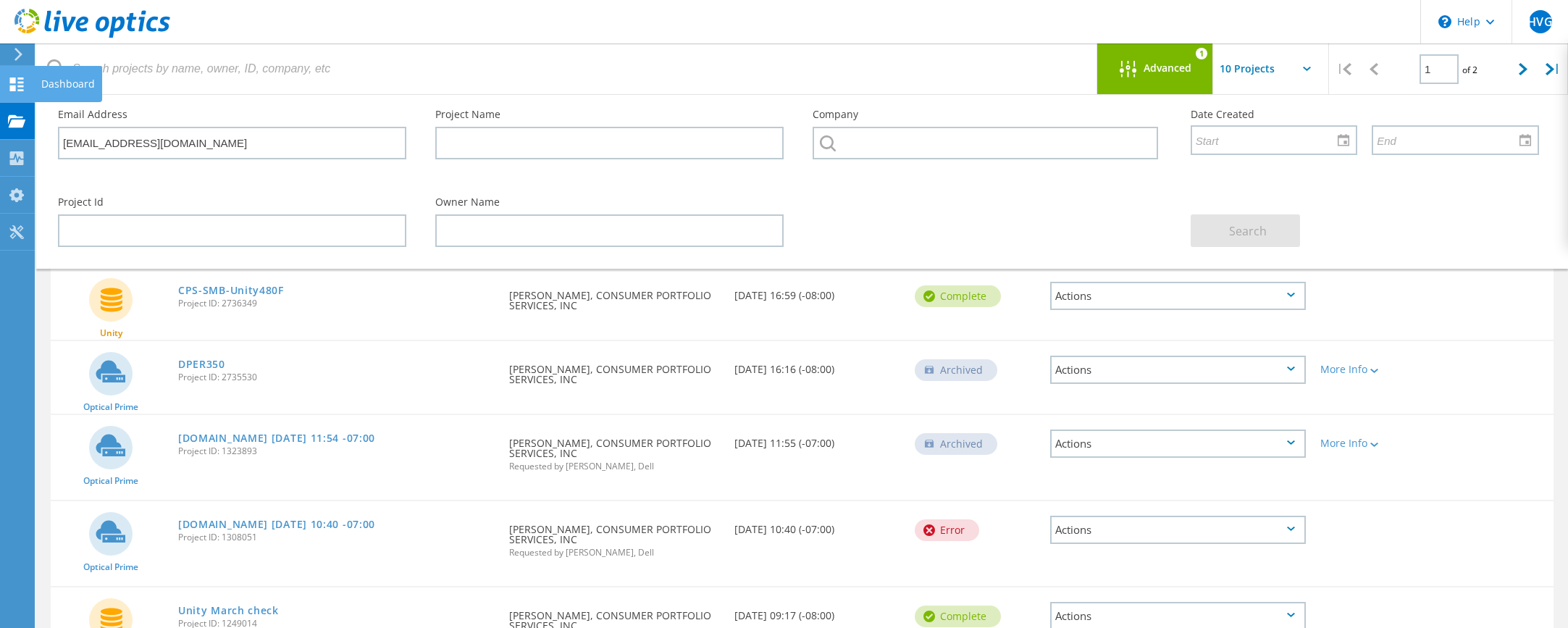
click at [50, 82] on div "Dashboard" at bounding box center [68, 84] width 53 height 10
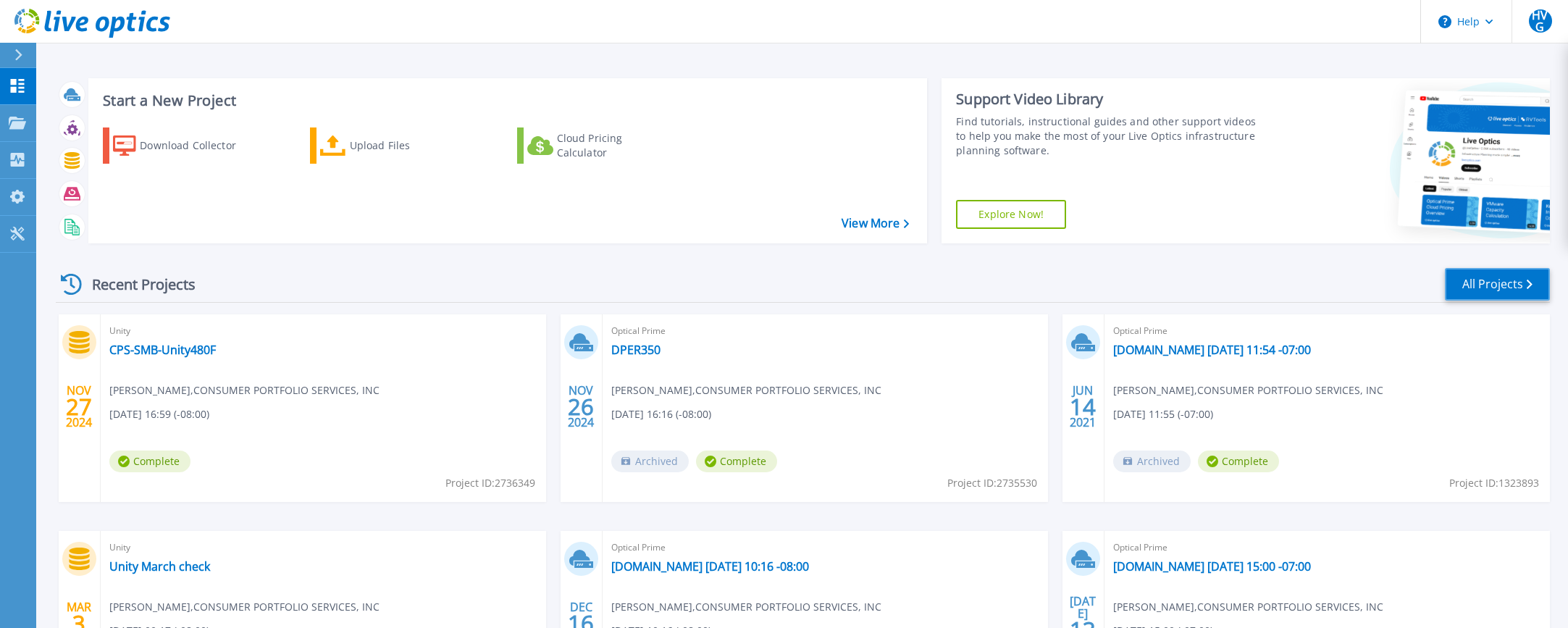
click at [1492, 277] on link "All Projects" at bounding box center [1497, 285] width 105 height 33
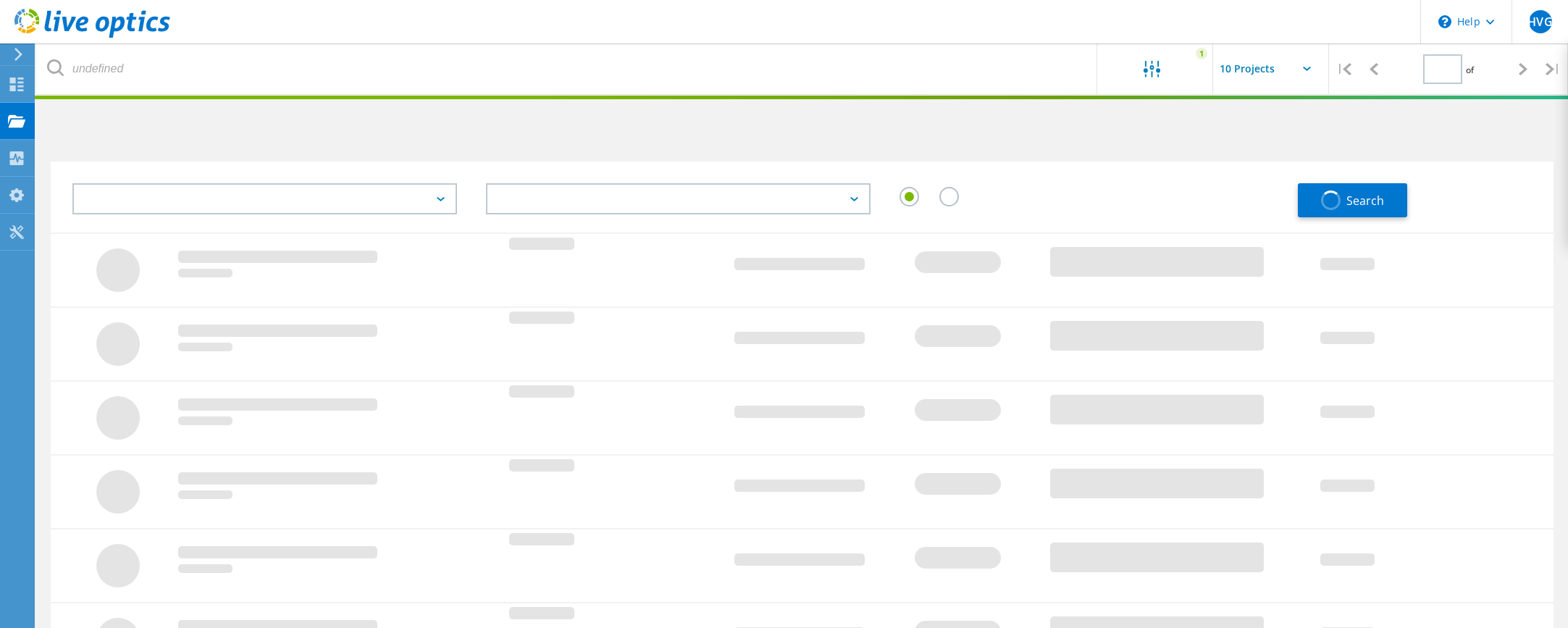
type input "1"
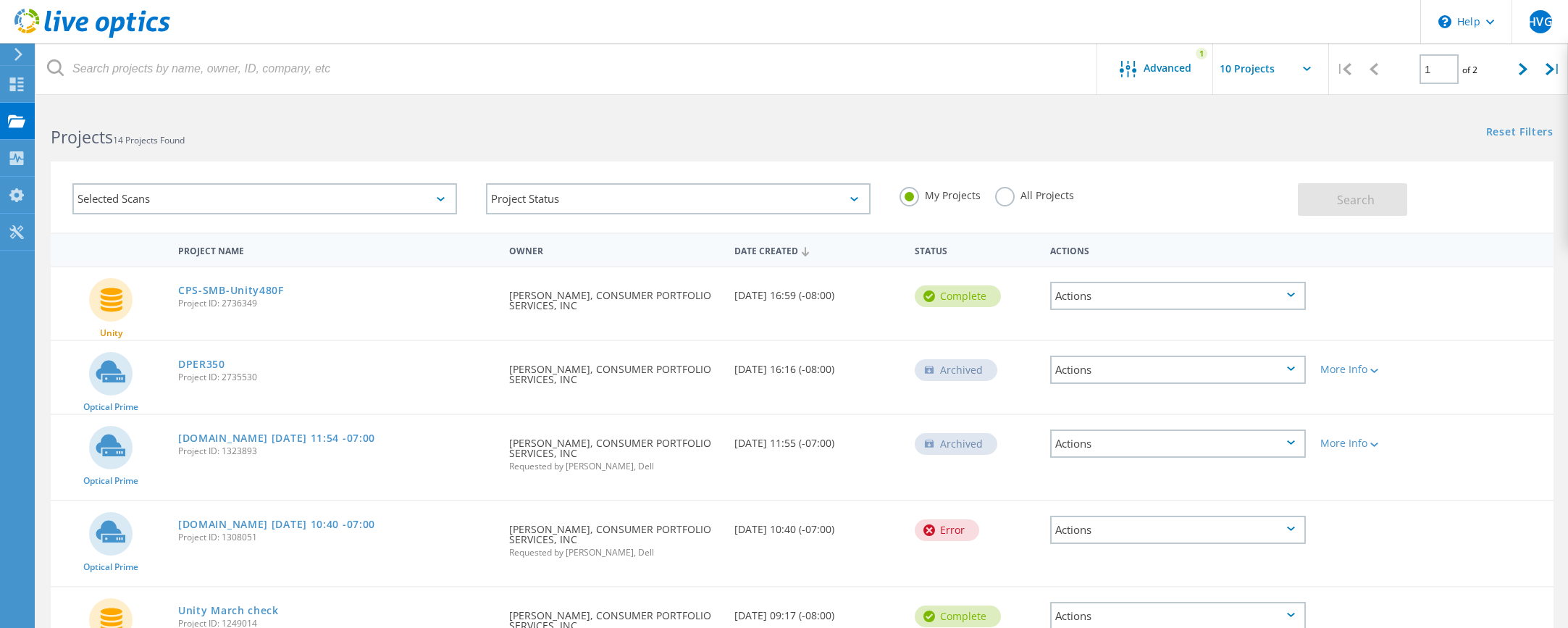
click at [781, 249] on div "Date Created" at bounding box center [817, 250] width 180 height 28
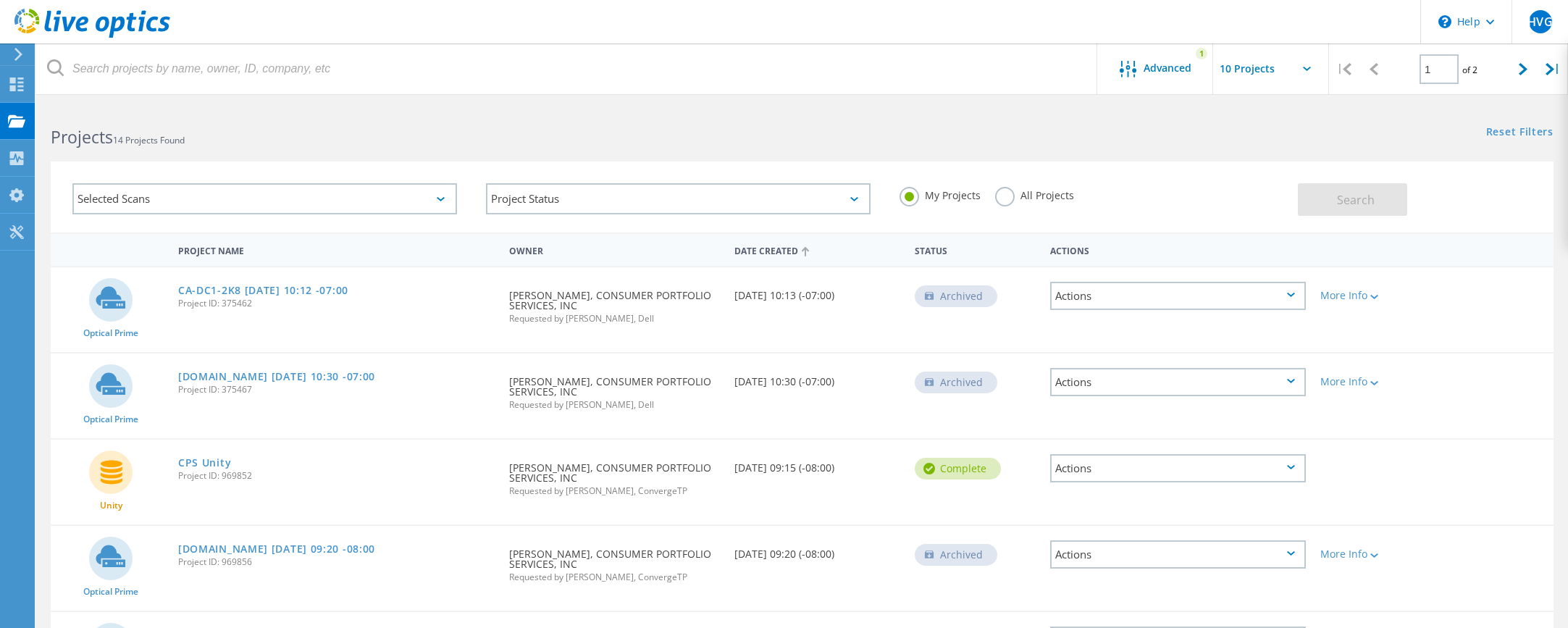
click at [781, 249] on div "Date Created" at bounding box center [817, 250] width 180 height 28
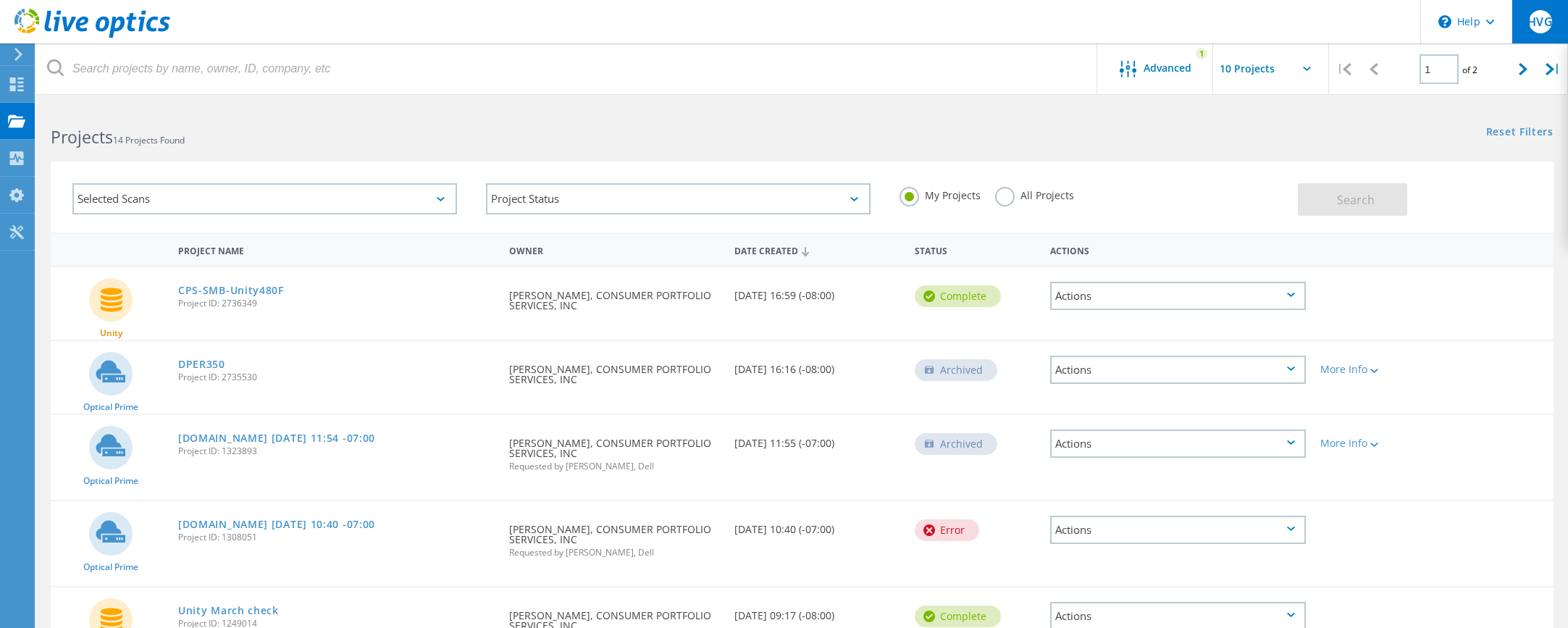
click at [1537, 17] on span "HVG" at bounding box center [1540, 21] width 25 height 12
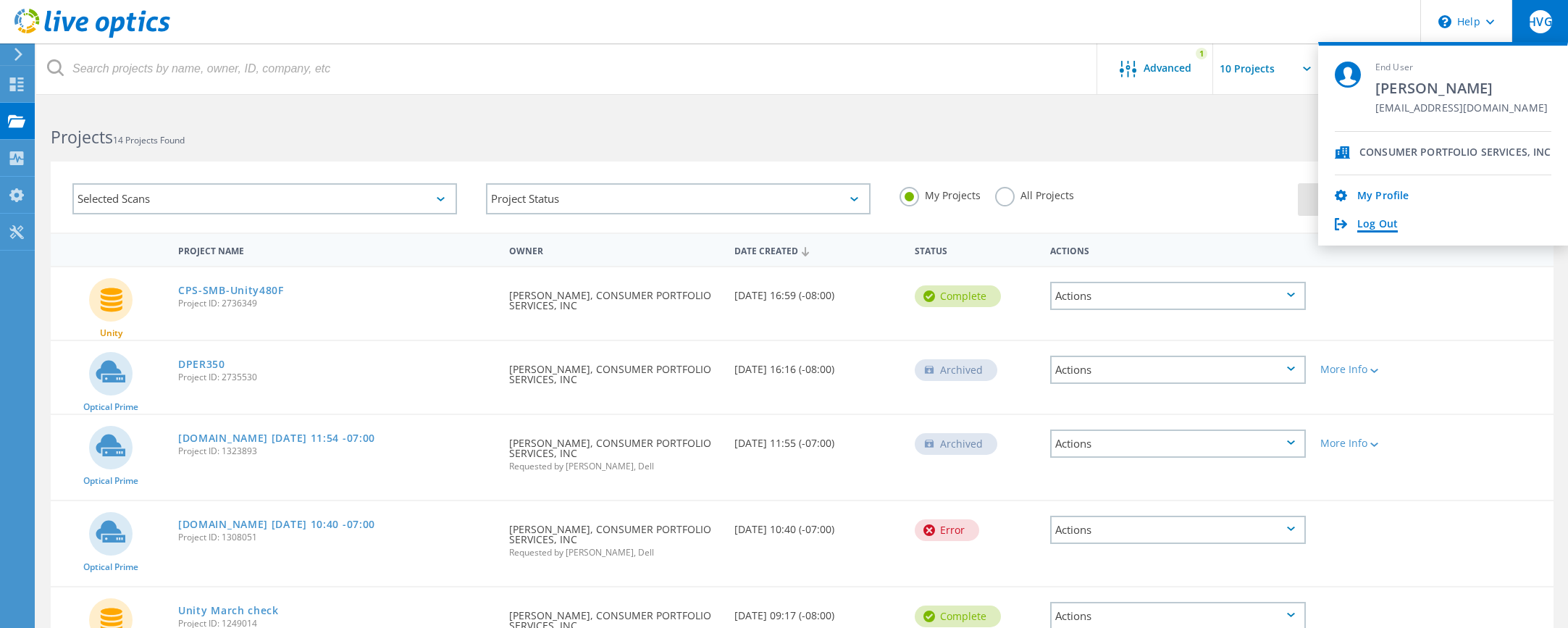
click at [1382, 224] on link "Log Out" at bounding box center [1378, 224] width 40 height 14
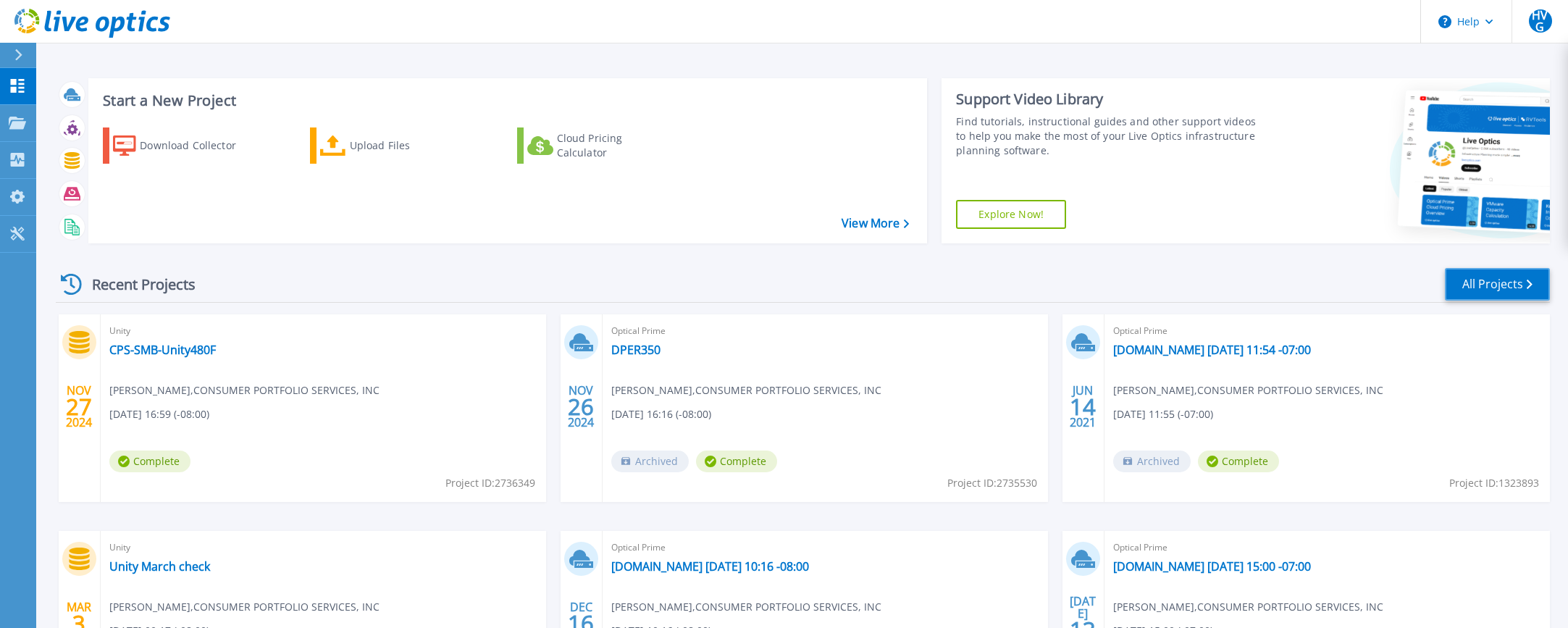
click at [1473, 278] on link "All Projects" at bounding box center [1497, 285] width 105 height 33
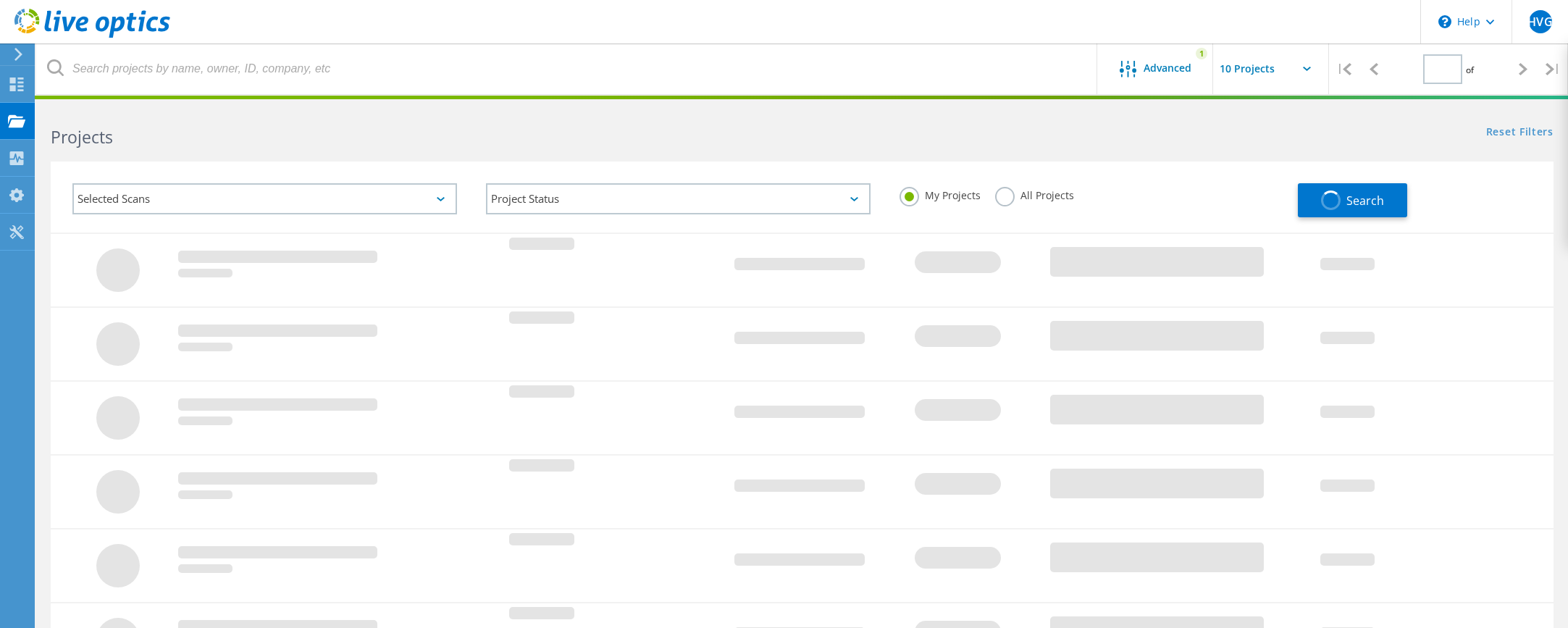
type input "1"
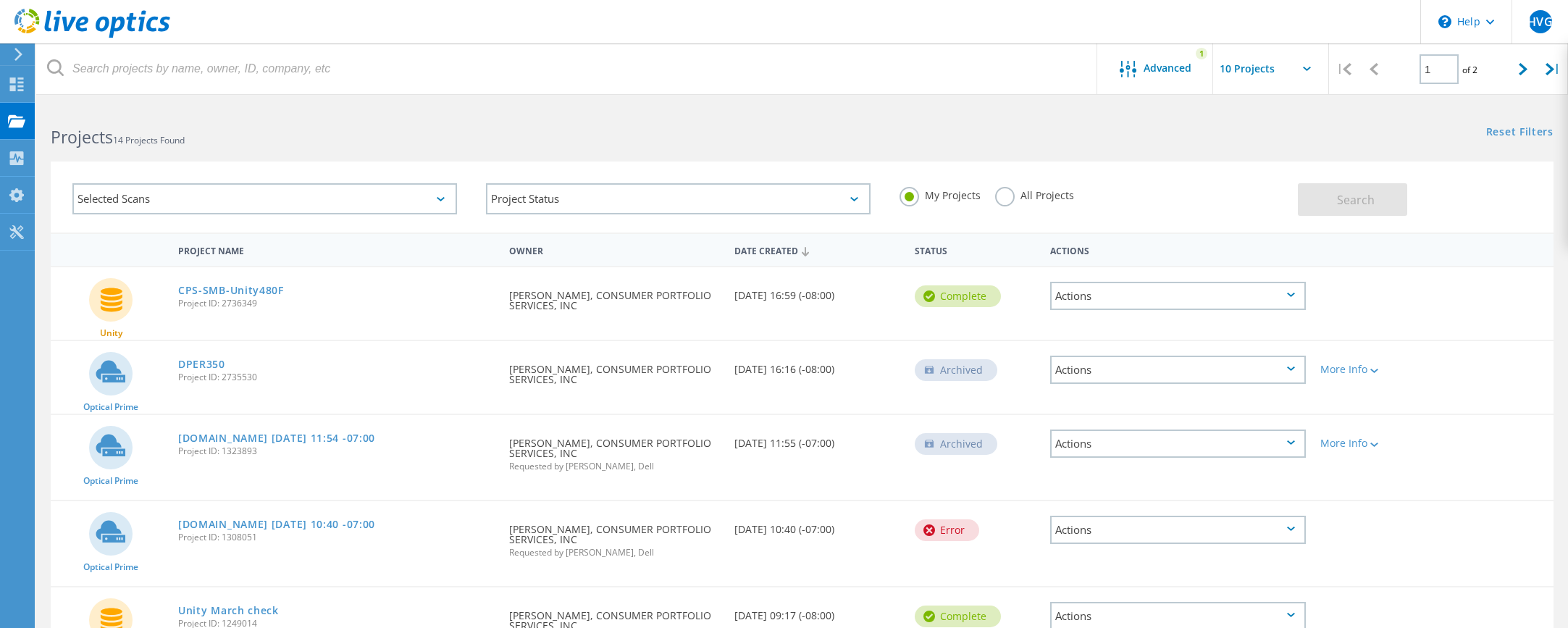
click at [786, 252] on div "Date Created" at bounding box center [817, 250] width 180 height 28
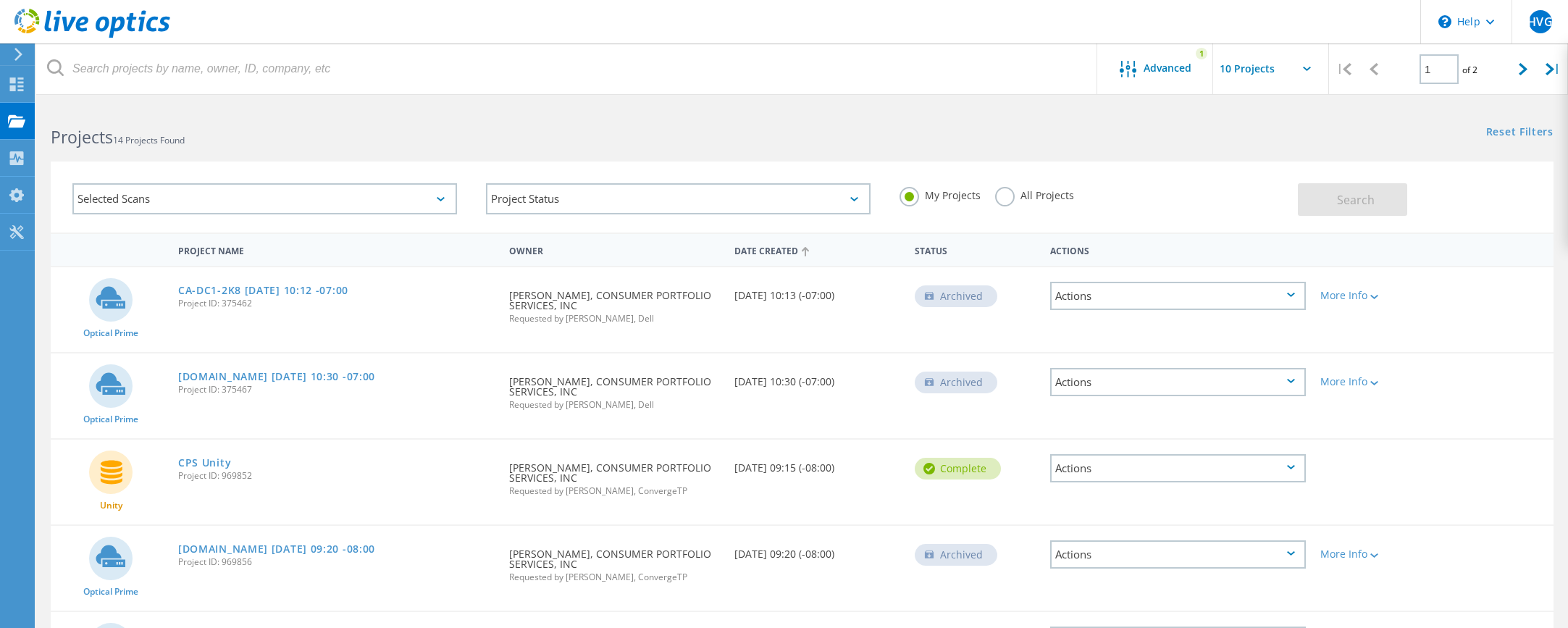
click at [786, 252] on div "Date Created" at bounding box center [817, 250] width 180 height 28
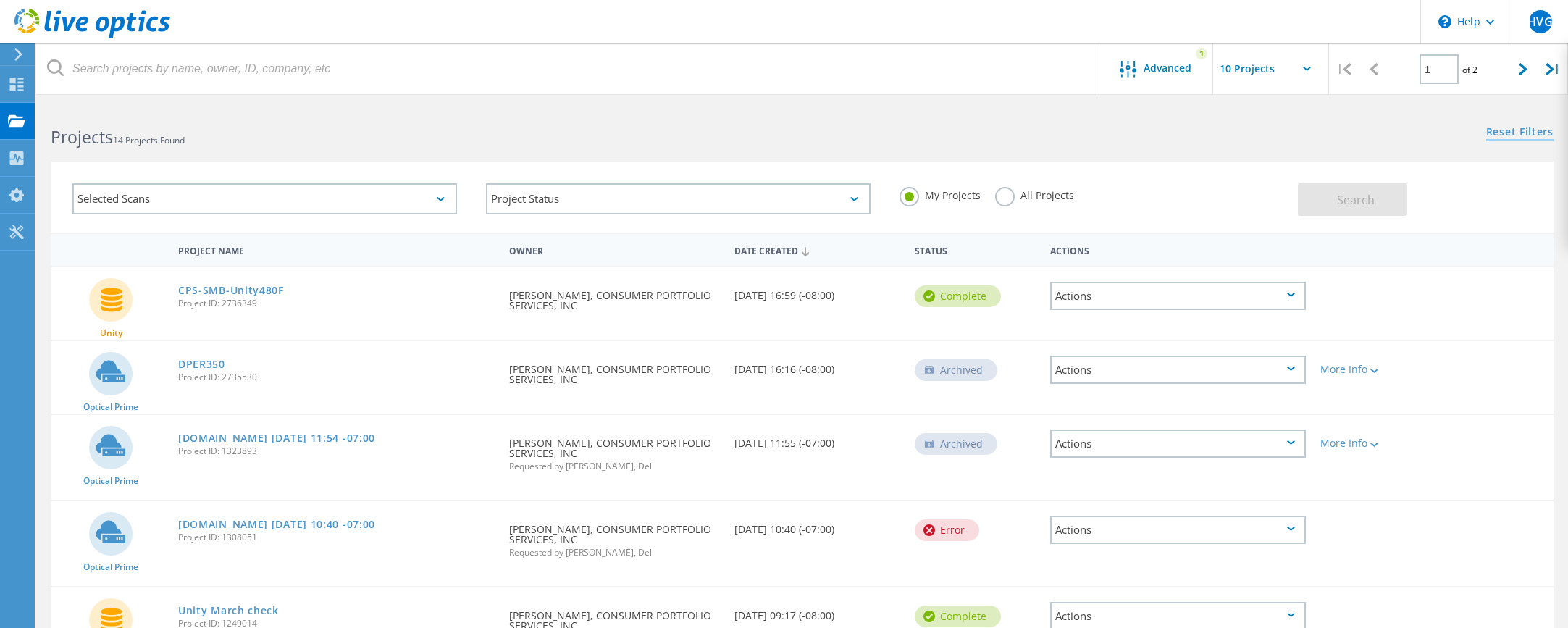
click at [1499, 129] on link "Reset Filters" at bounding box center [1519, 132] width 67 height 12
click at [1340, 196] on span "Search" at bounding box center [1355, 199] width 38 height 16
click at [1306, 71] on icon at bounding box center [1306, 69] width 8 height 5
click at [1015, 129] on div "Reset Filters Show Filters" at bounding box center [1184, 118] width 766 height 27
click at [769, 249] on div "Date Created" at bounding box center [817, 250] width 180 height 28
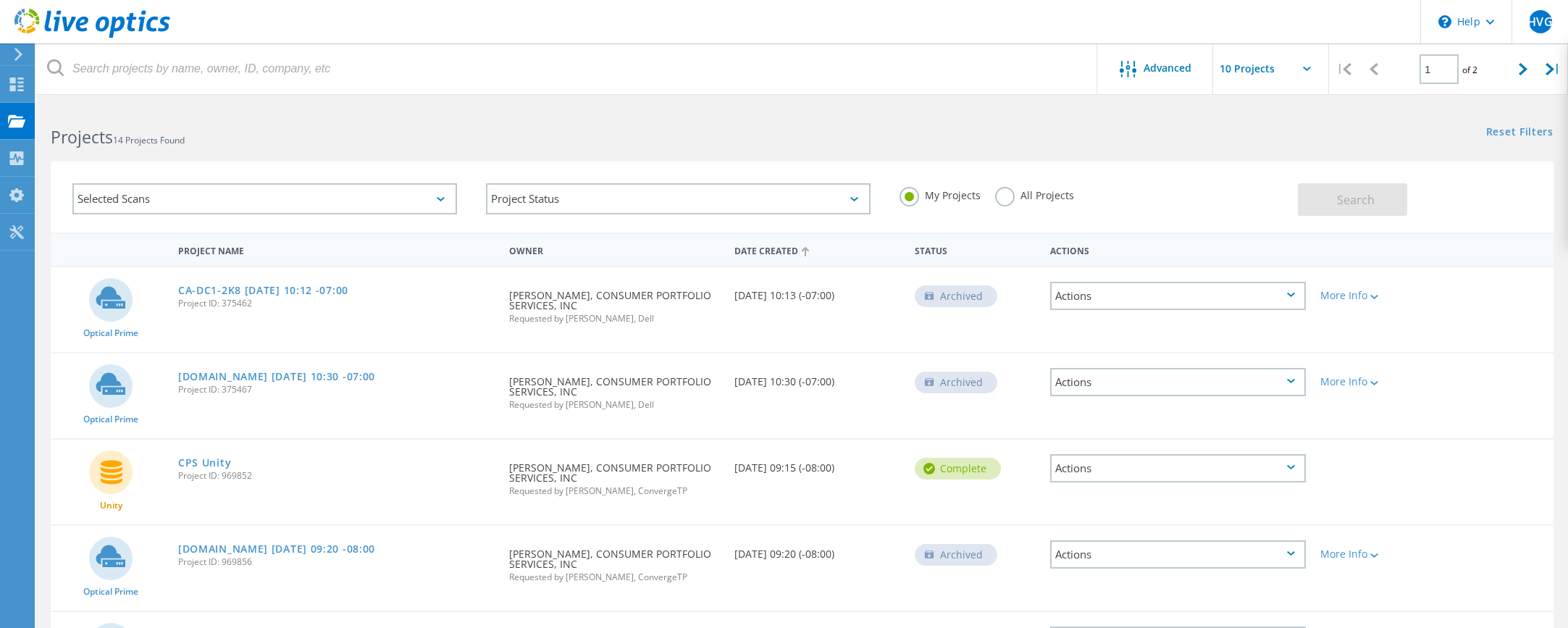
click at [769, 249] on div "Date Created" at bounding box center [817, 250] width 180 height 28
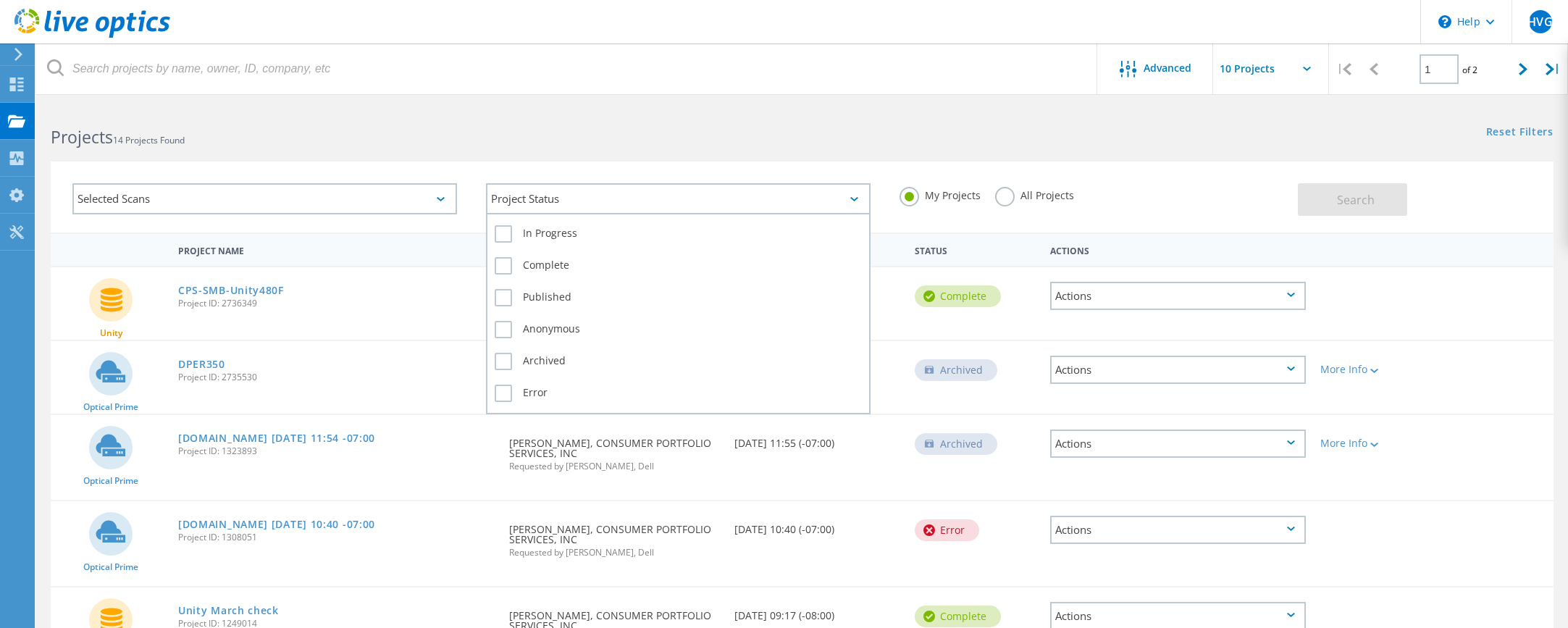
click at [851, 196] on div "Project Status" at bounding box center [678, 199] width 385 height 31
click at [504, 238] on label "In Progress" at bounding box center [678, 233] width 367 height 17
click at [0, 0] on input "In Progress" at bounding box center [0, 0] width 0 height 0
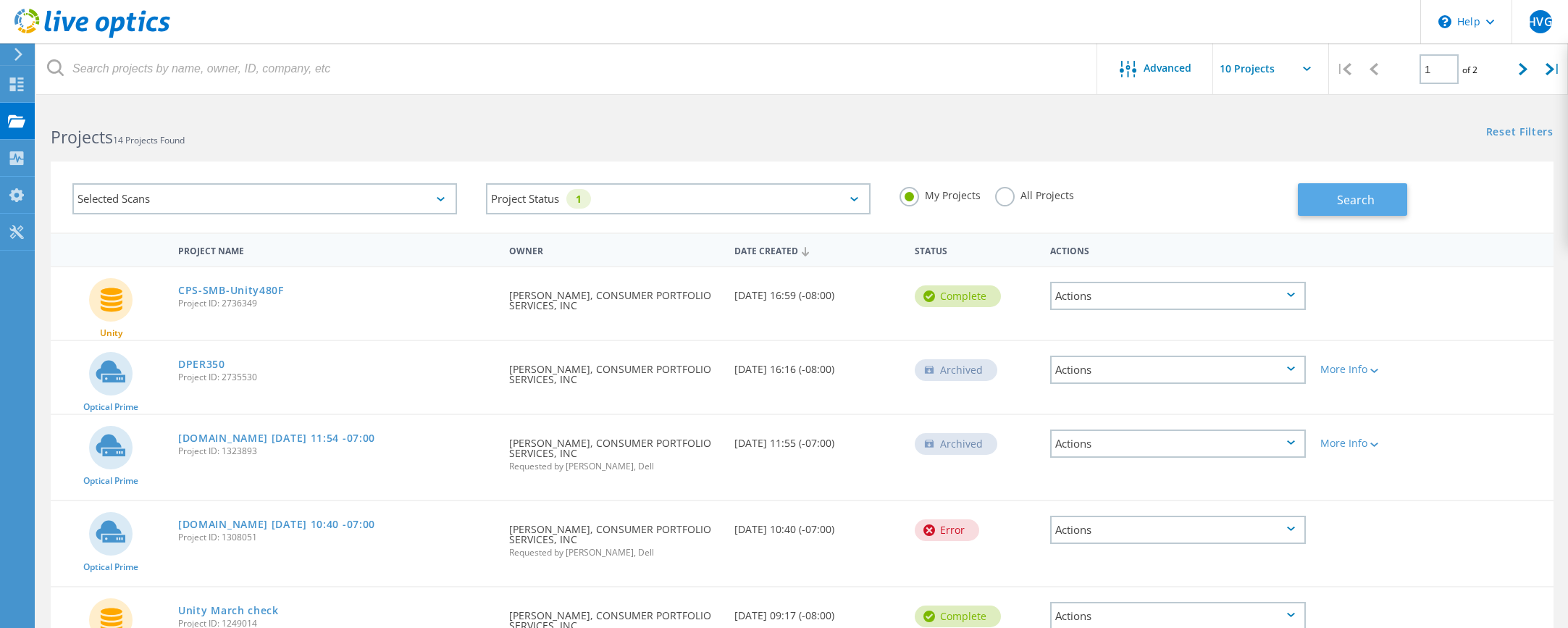
click at [1340, 196] on span "Search" at bounding box center [1355, 199] width 38 height 16
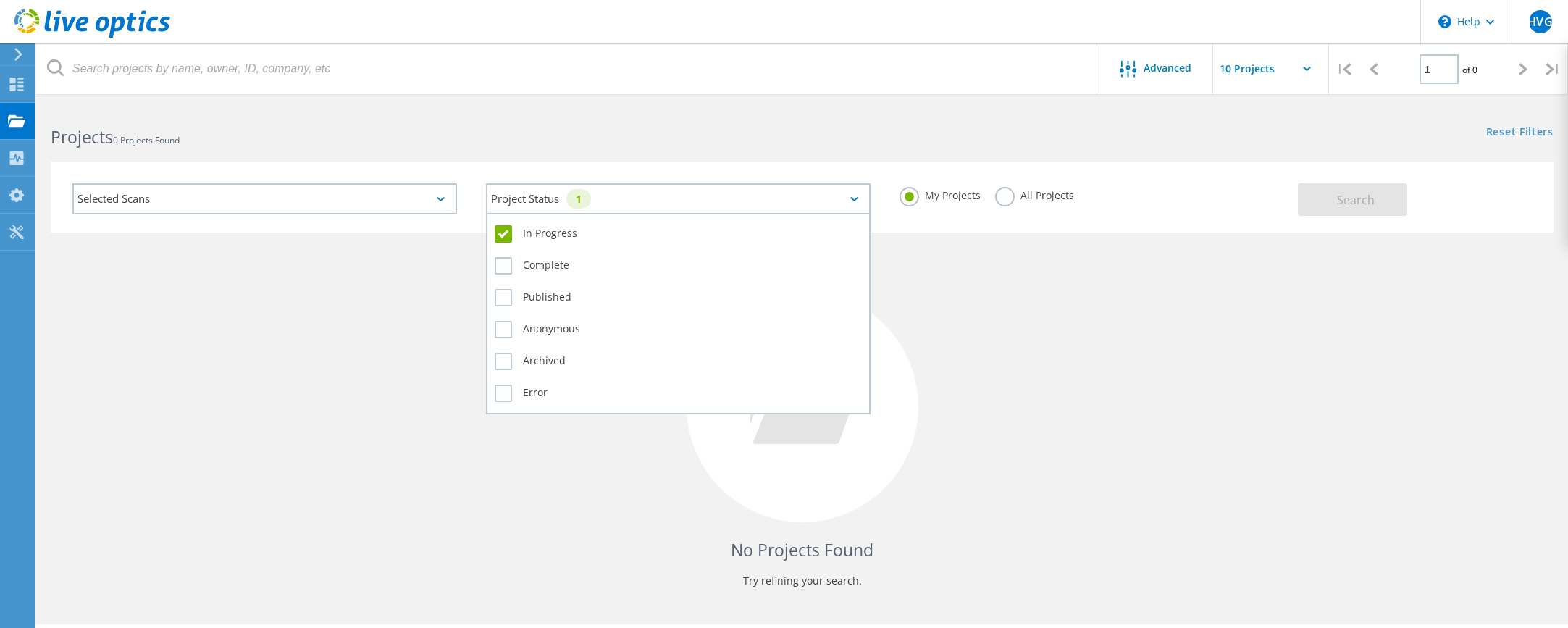
click at [859, 200] on div "Project Status 1" at bounding box center [678, 199] width 385 height 31
click at [501, 235] on label "In Progress" at bounding box center [678, 233] width 367 height 17
click at [0, 0] on input "In Progress" at bounding box center [0, 0] width 0 height 0
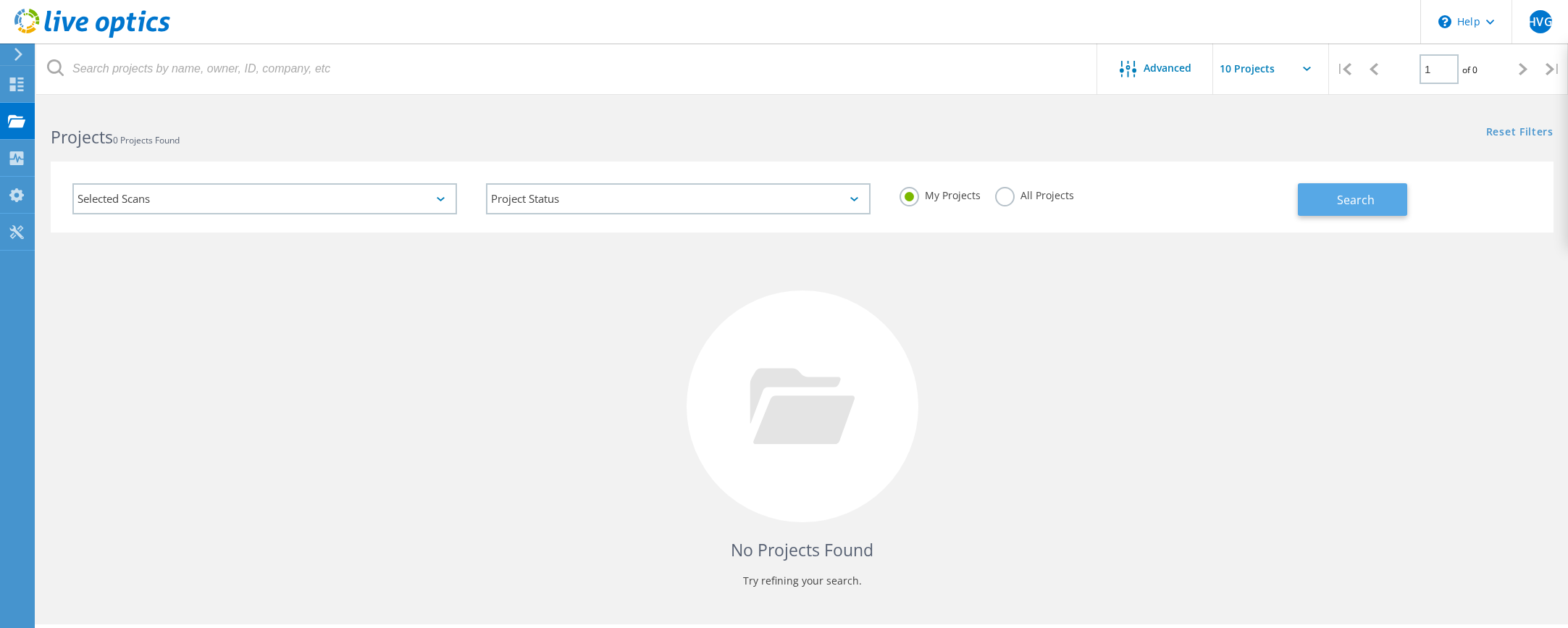
click at [1361, 199] on span "Search" at bounding box center [1355, 199] width 38 height 16
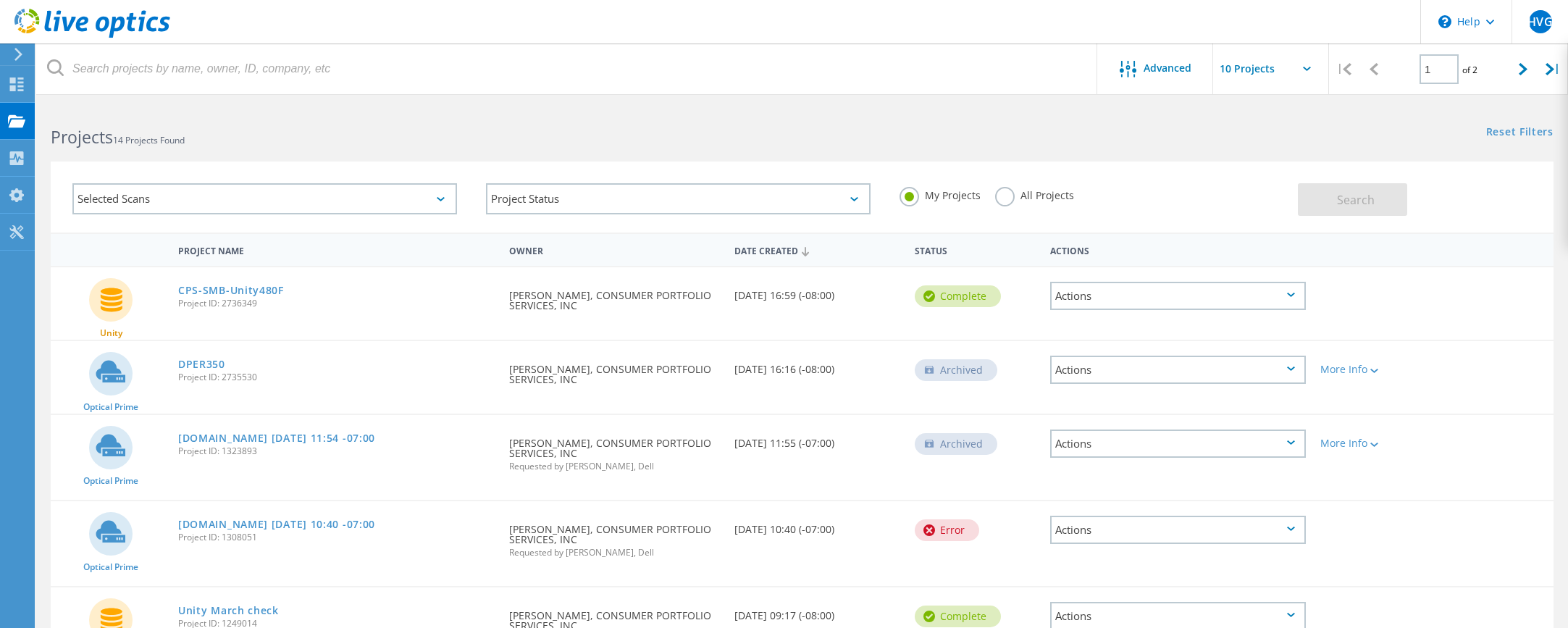
click at [1007, 195] on label "All Projects" at bounding box center [1035, 194] width 79 height 14
click at [0, 0] on input "All Projects" at bounding box center [0, 0] width 0 height 0
click at [1353, 209] on button "Search" at bounding box center [1352, 200] width 109 height 33
click at [779, 248] on div "Date Created" at bounding box center [817, 250] width 180 height 28
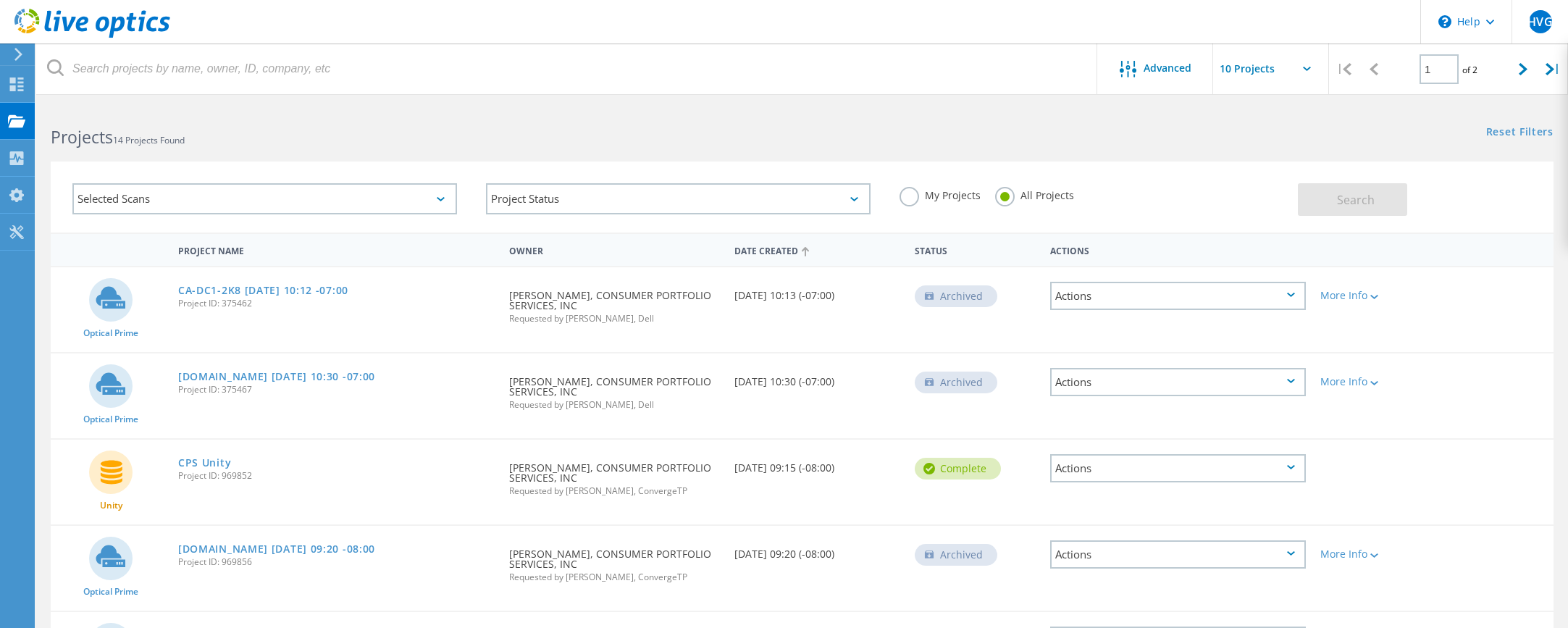
click at [779, 248] on div "Date Created" at bounding box center [817, 250] width 180 height 28
